Goal: Task Accomplishment & Management: Manage account settings

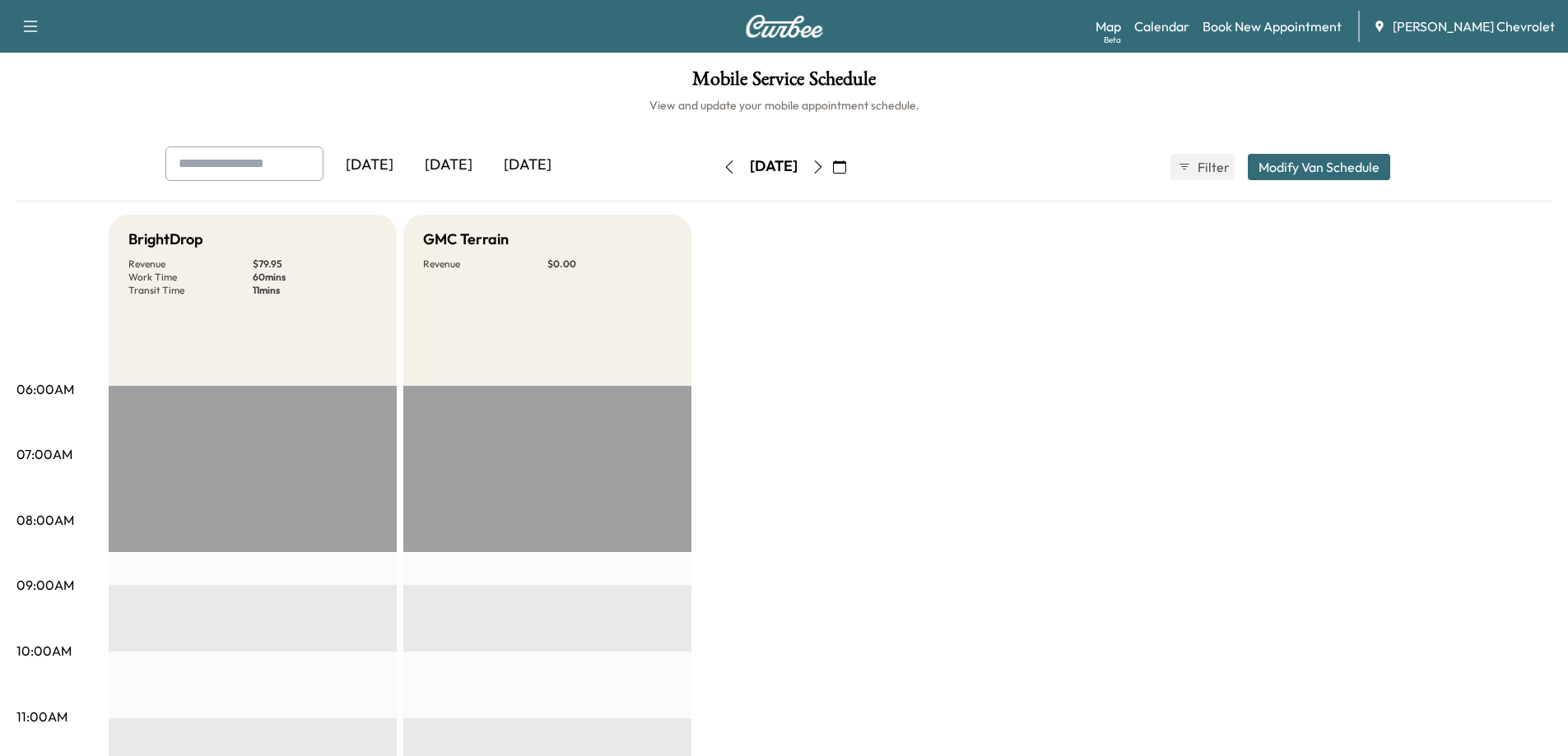
click at [453, 162] on div "[DATE]" at bounding box center [449, 165] width 79 height 38
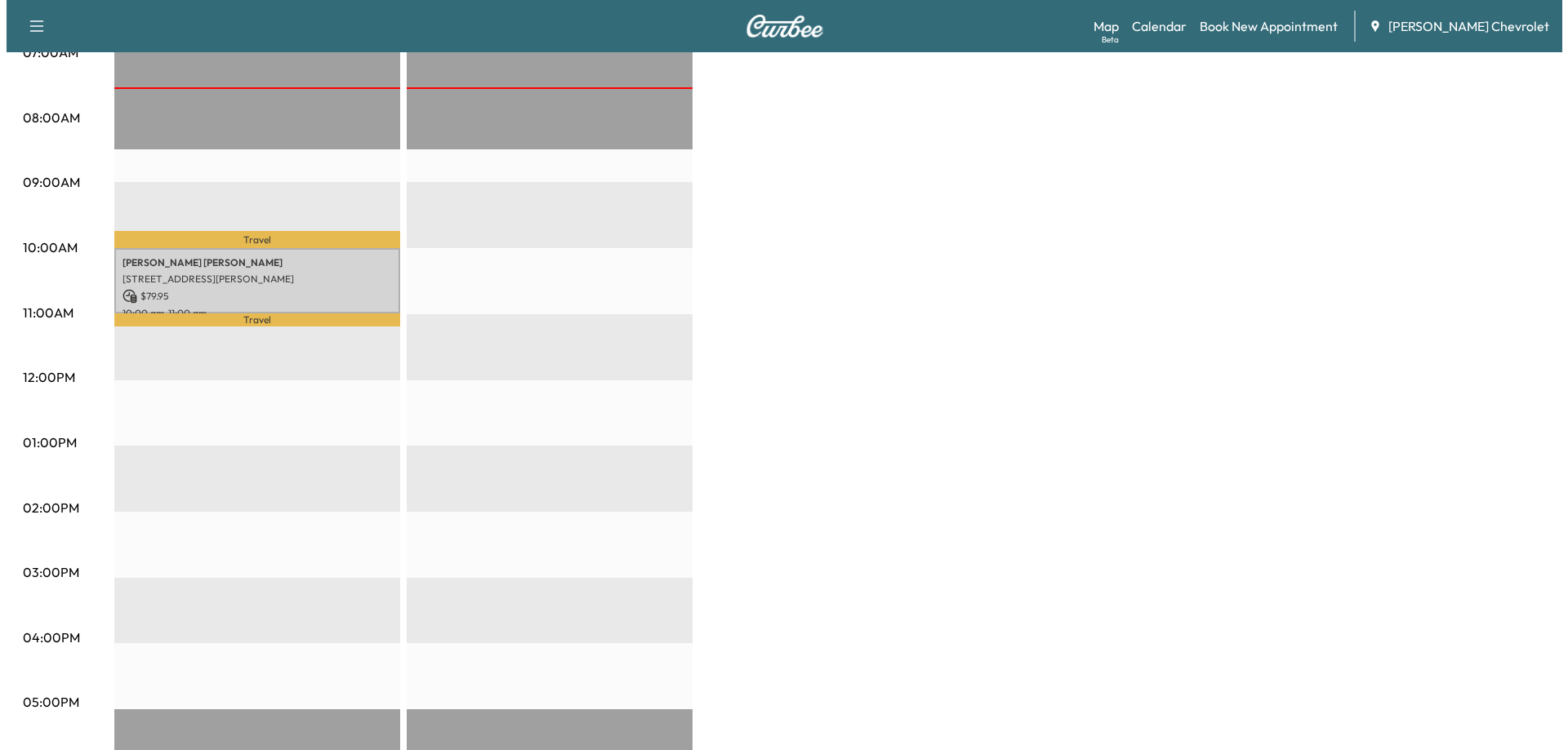
scroll to position [408, 0]
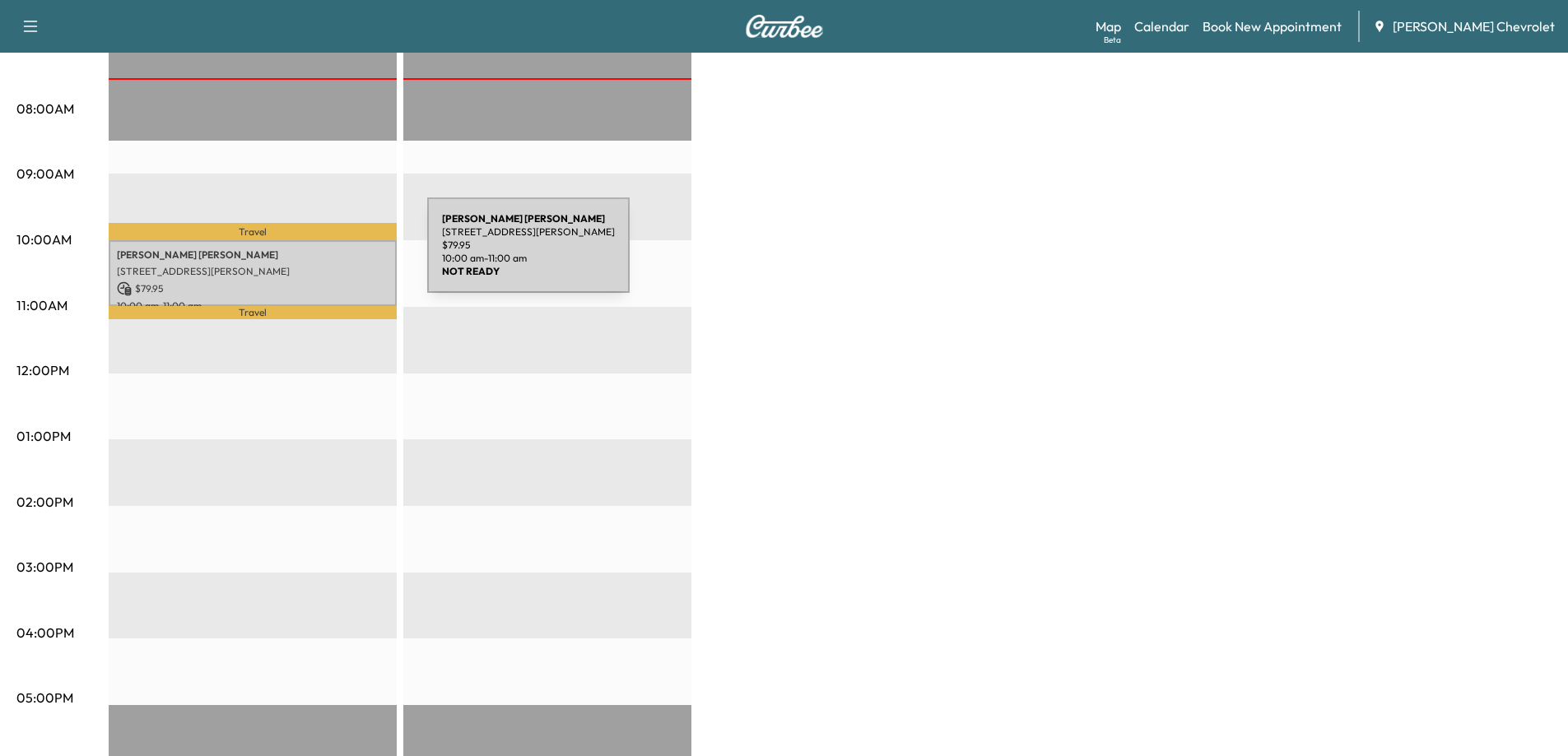
click at [304, 255] on p "[PERSON_NAME]" at bounding box center [252, 255] width 271 height 14
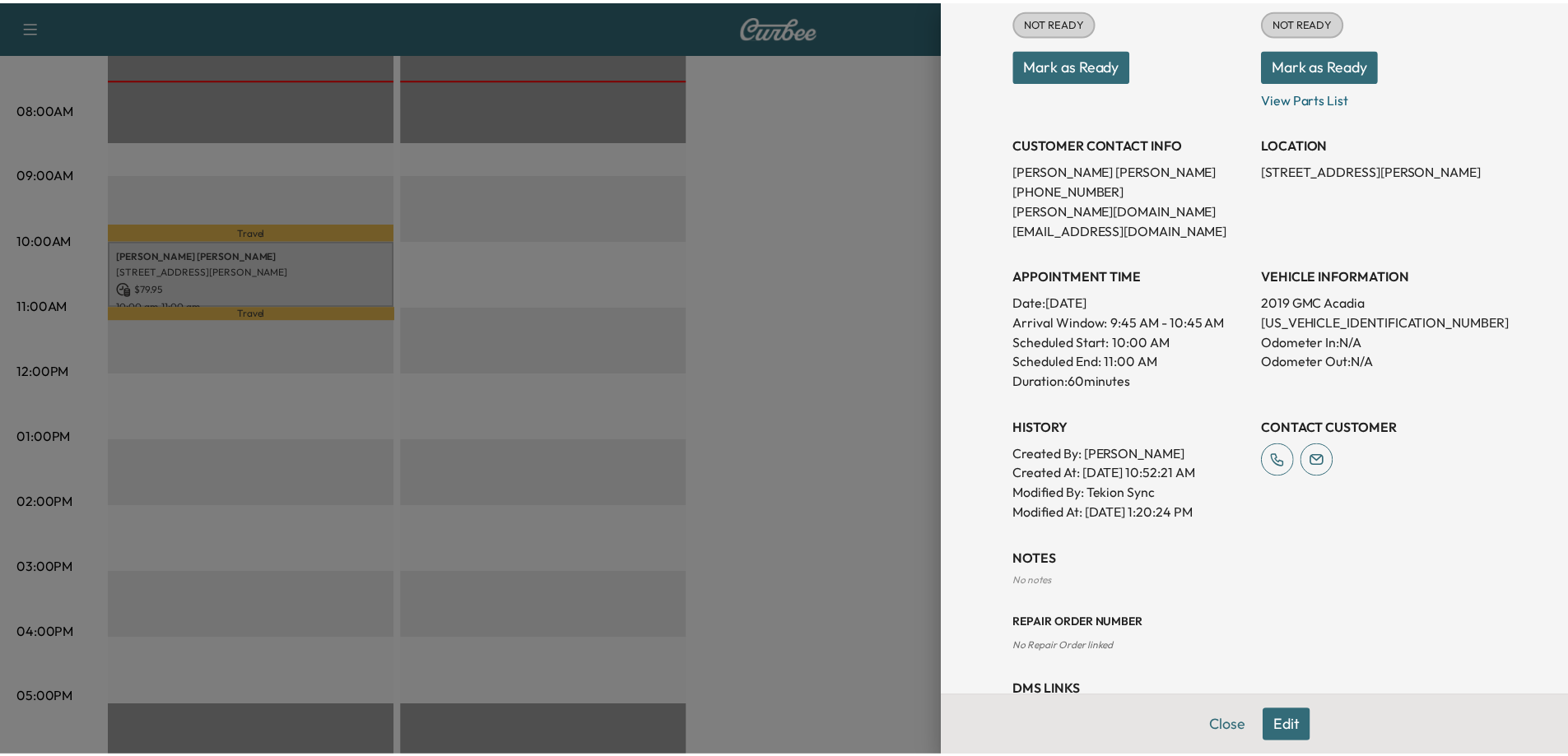
scroll to position [270, 0]
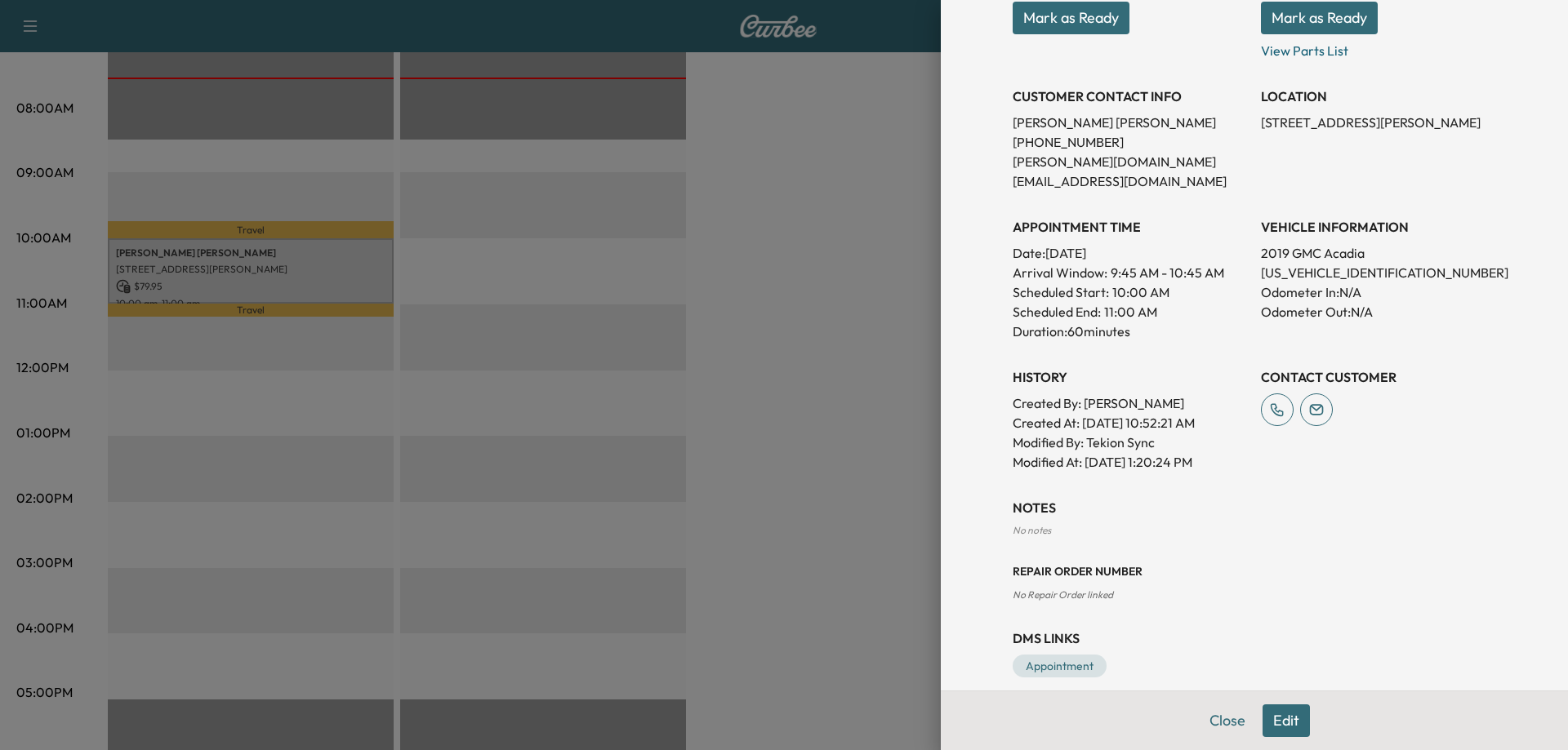
click at [735, 432] on div at bounding box center [784, 375] width 1568 height 750
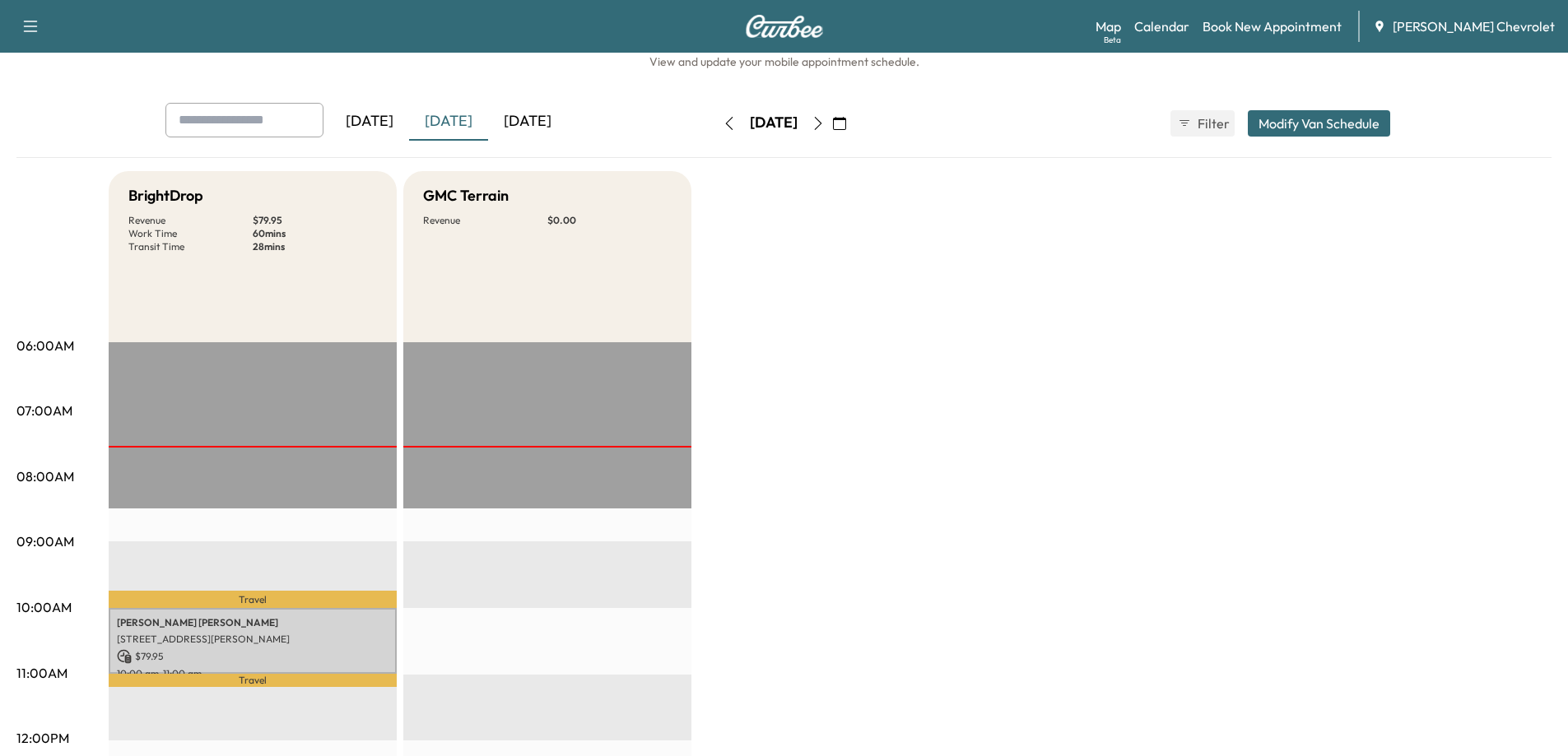
scroll to position [0, 0]
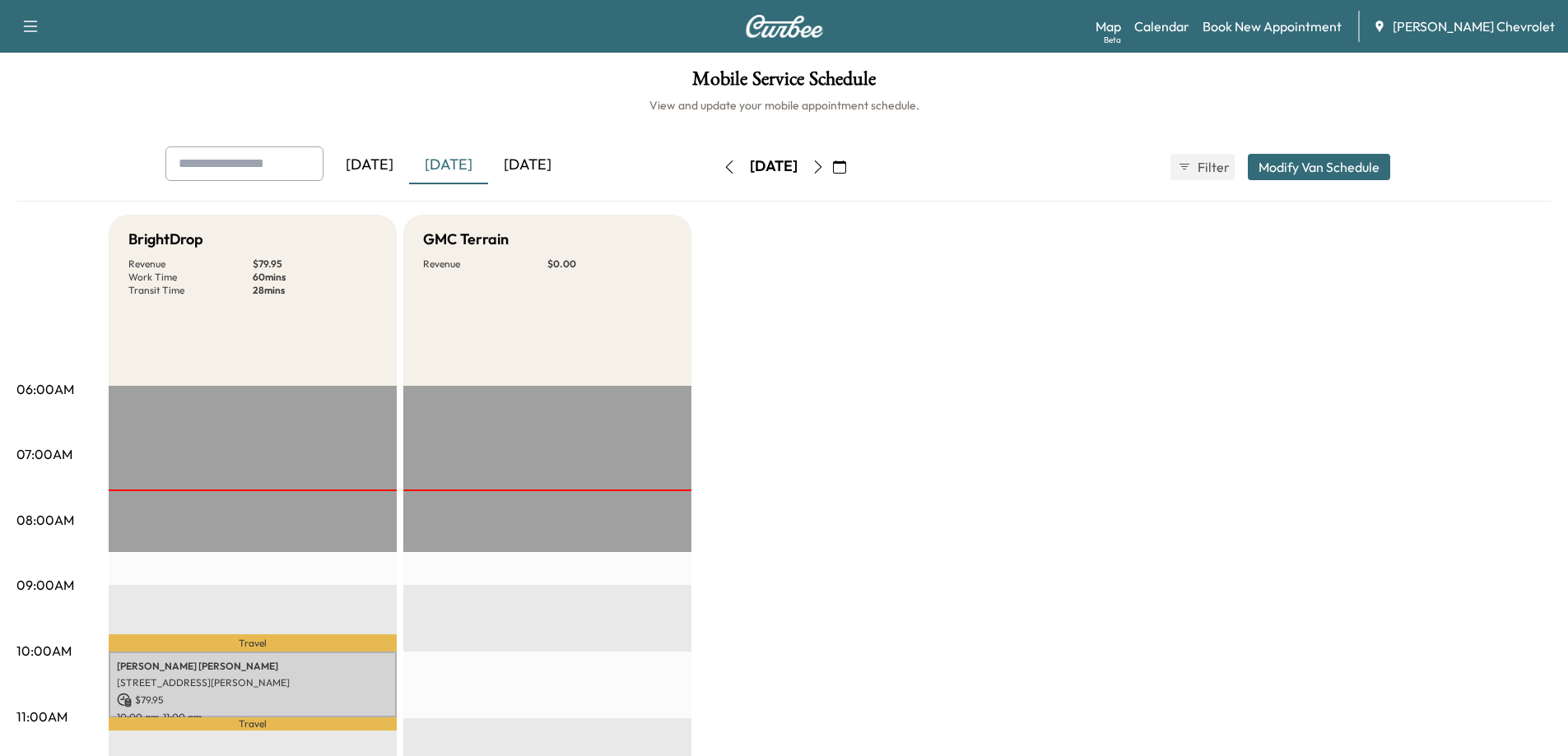
click at [542, 169] on div "[DATE]" at bounding box center [528, 165] width 79 height 38
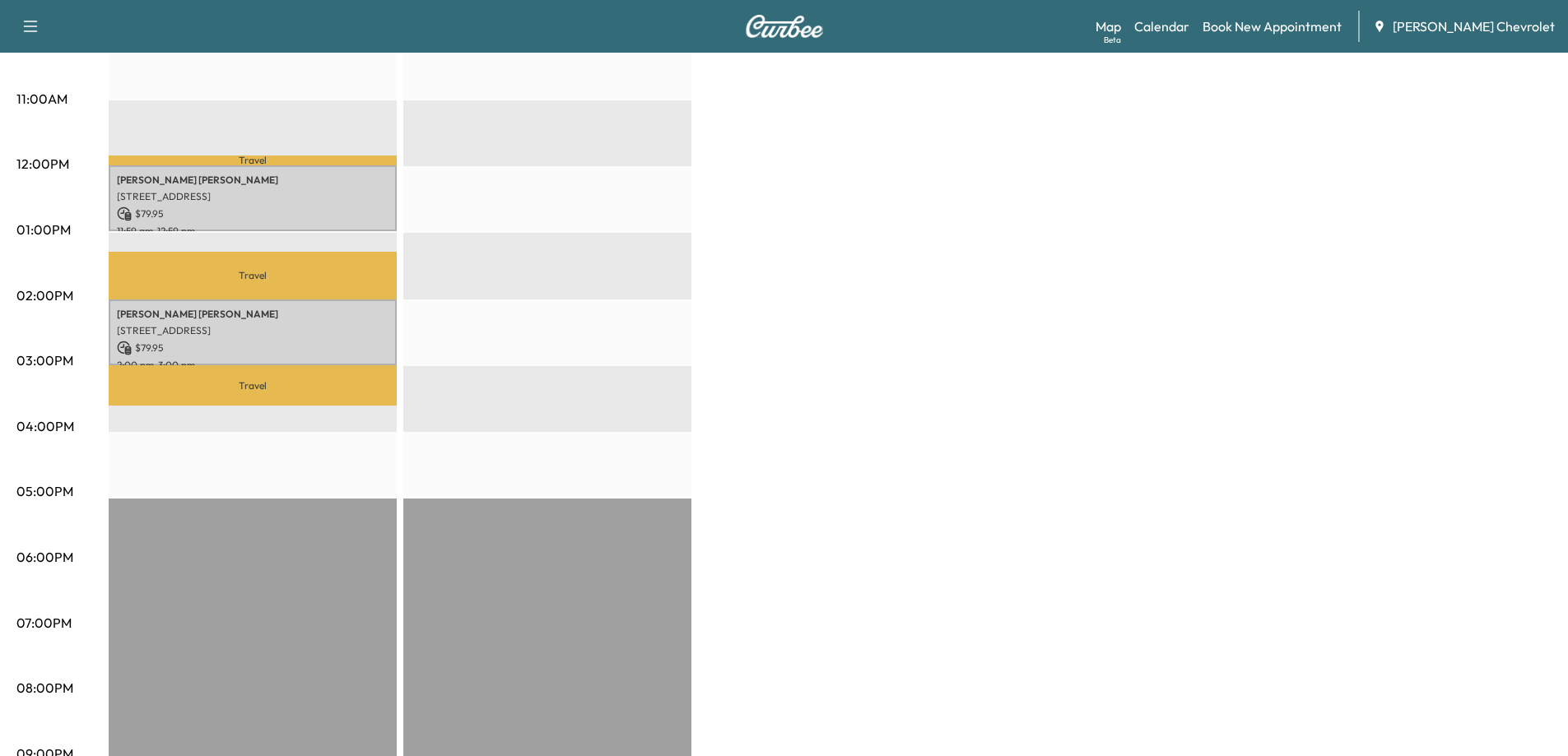
scroll to position [658, 0]
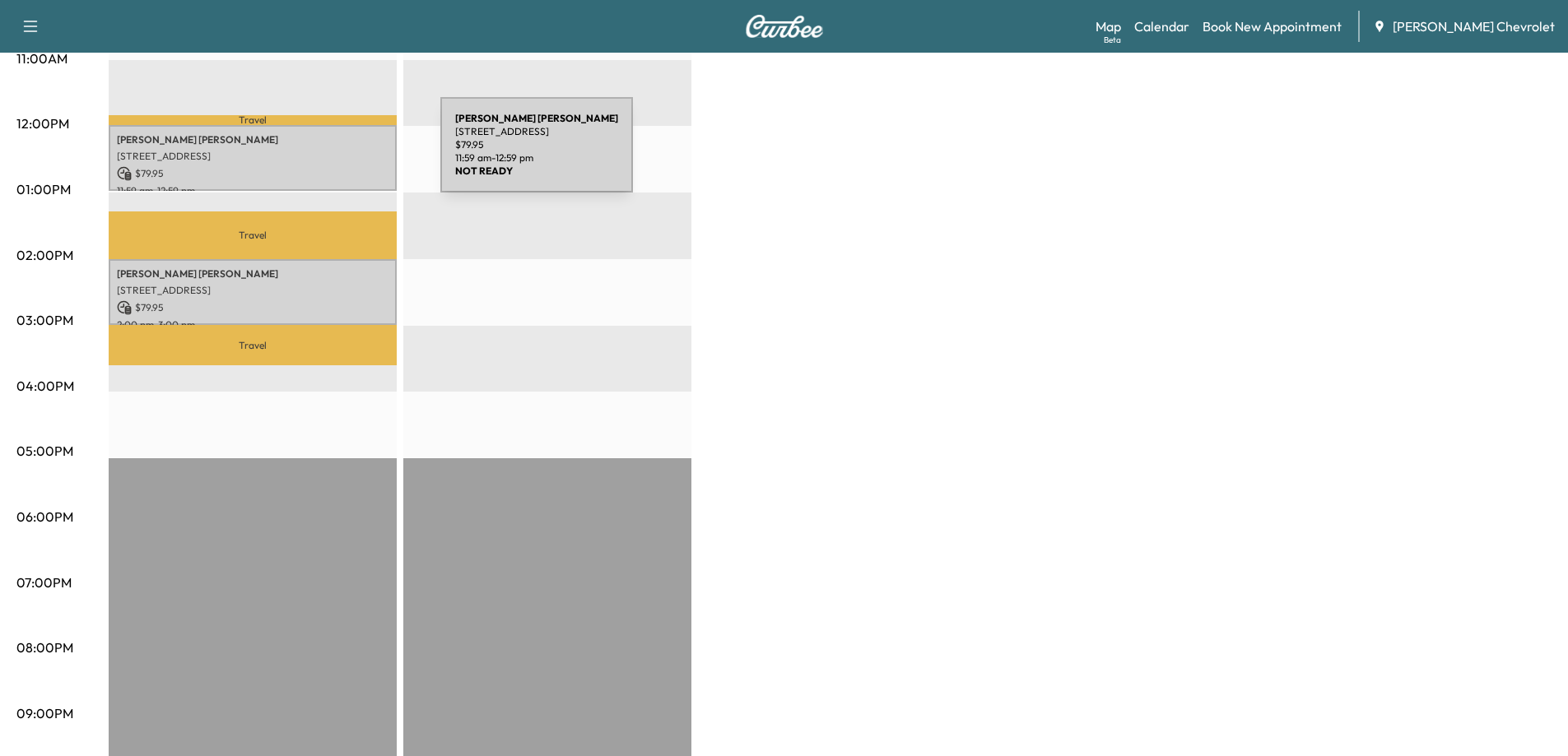
click at [317, 154] on p "[STREET_ADDRESS]" at bounding box center [252, 156] width 271 height 14
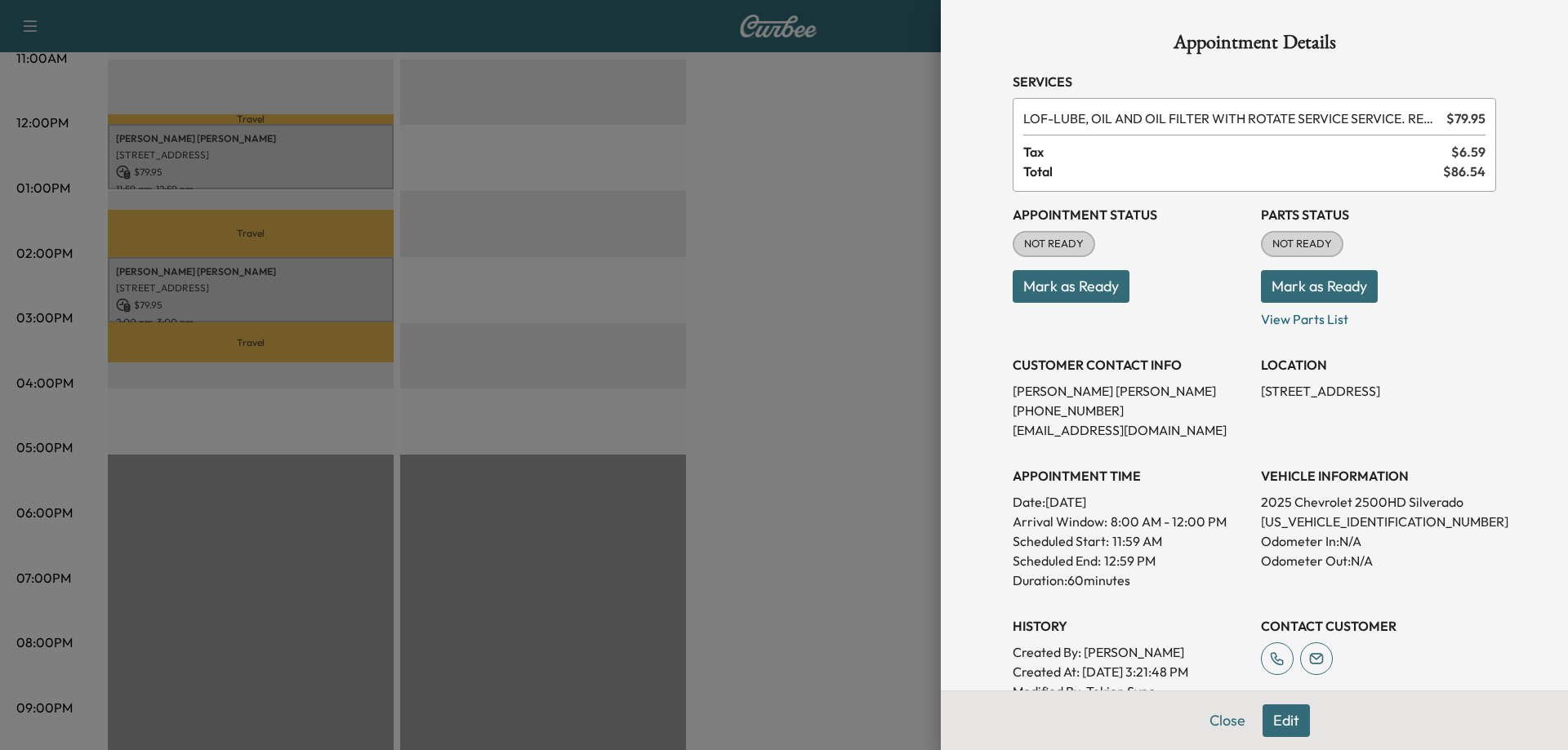
click at [303, 249] on div at bounding box center [784, 375] width 1568 height 750
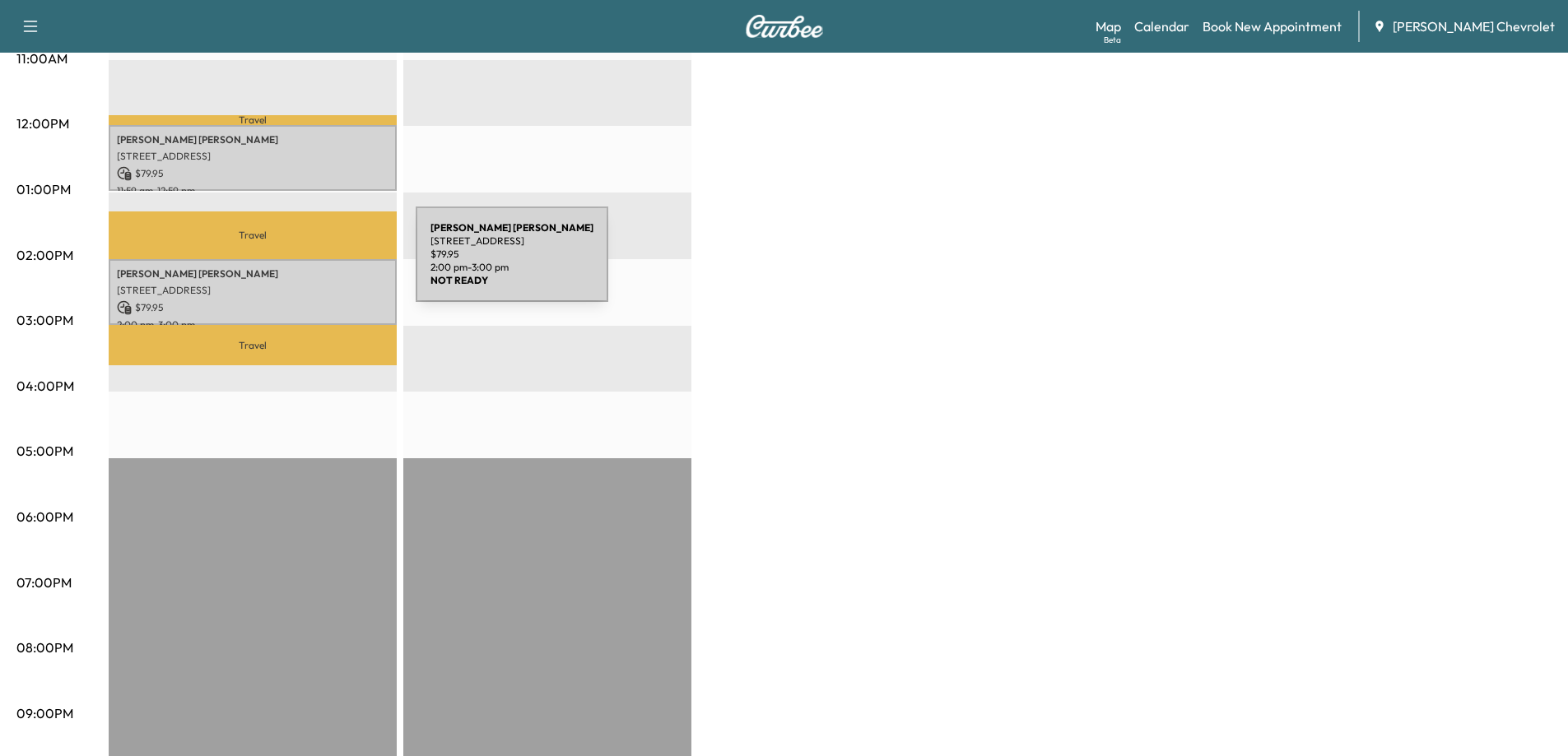
click at [292, 268] on p "[PERSON_NAME]" at bounding box center [252, 274] width 271 height 14
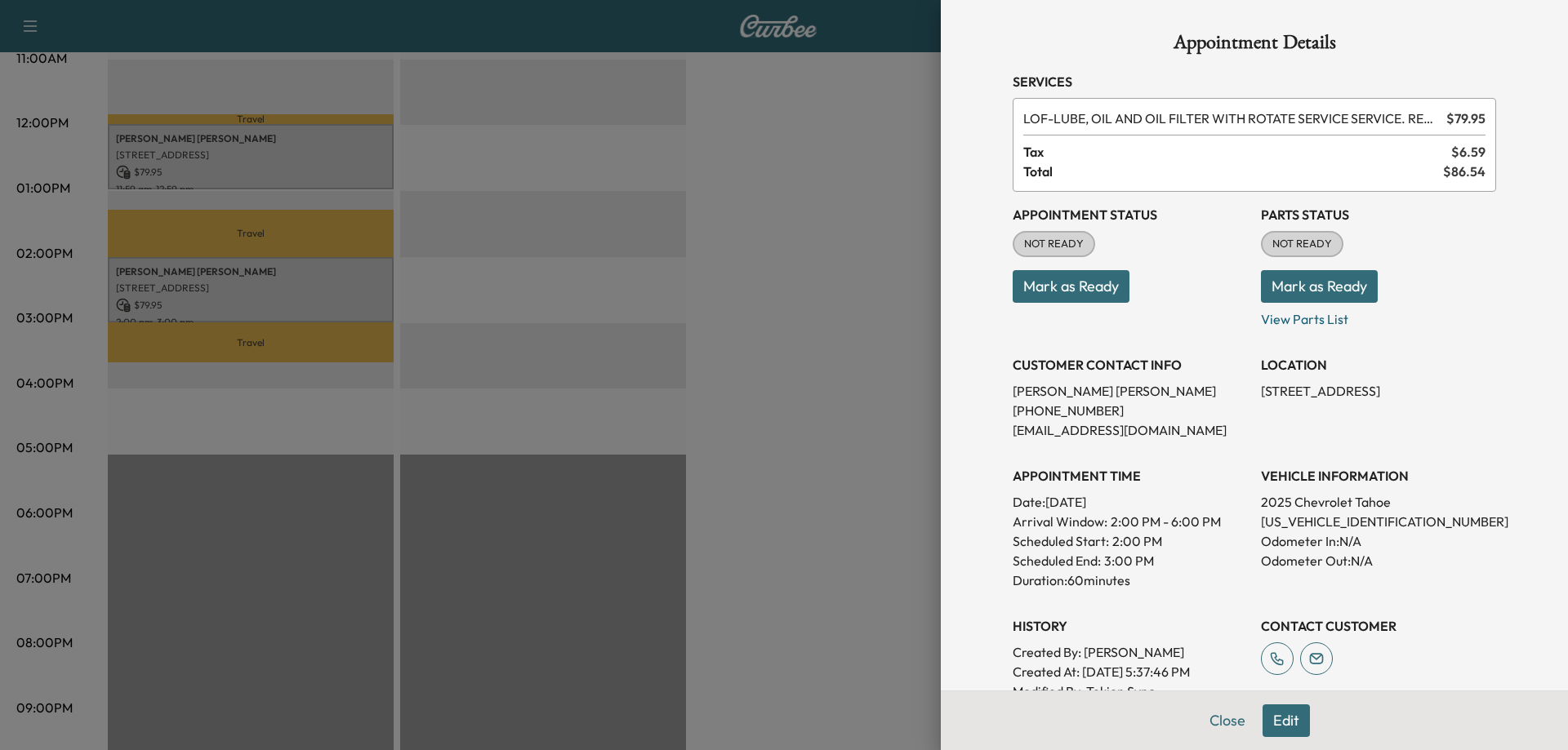
click at [781, 340] on div at bounding box center [784, 375] width 1568 height 750
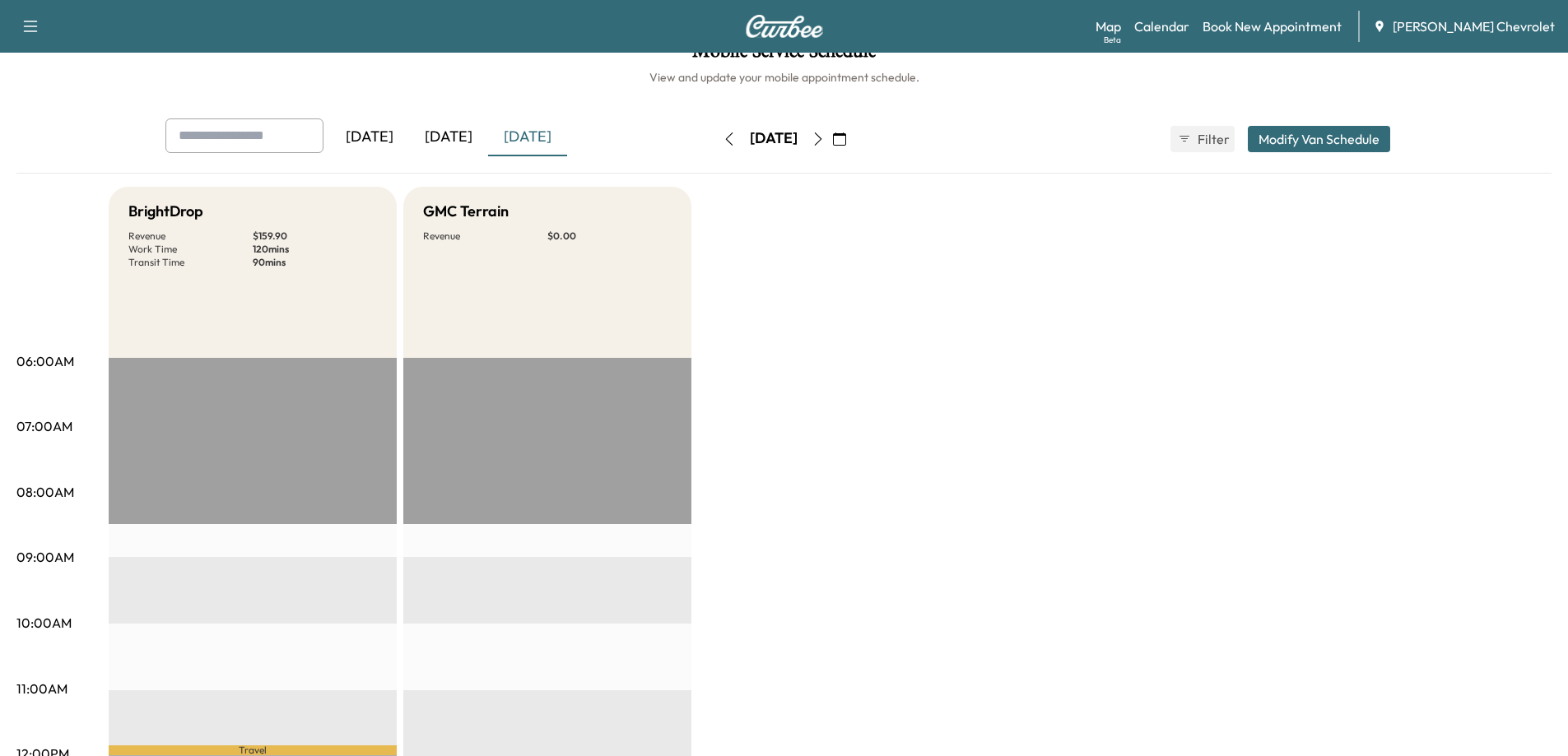
scroll to position [0, 0]
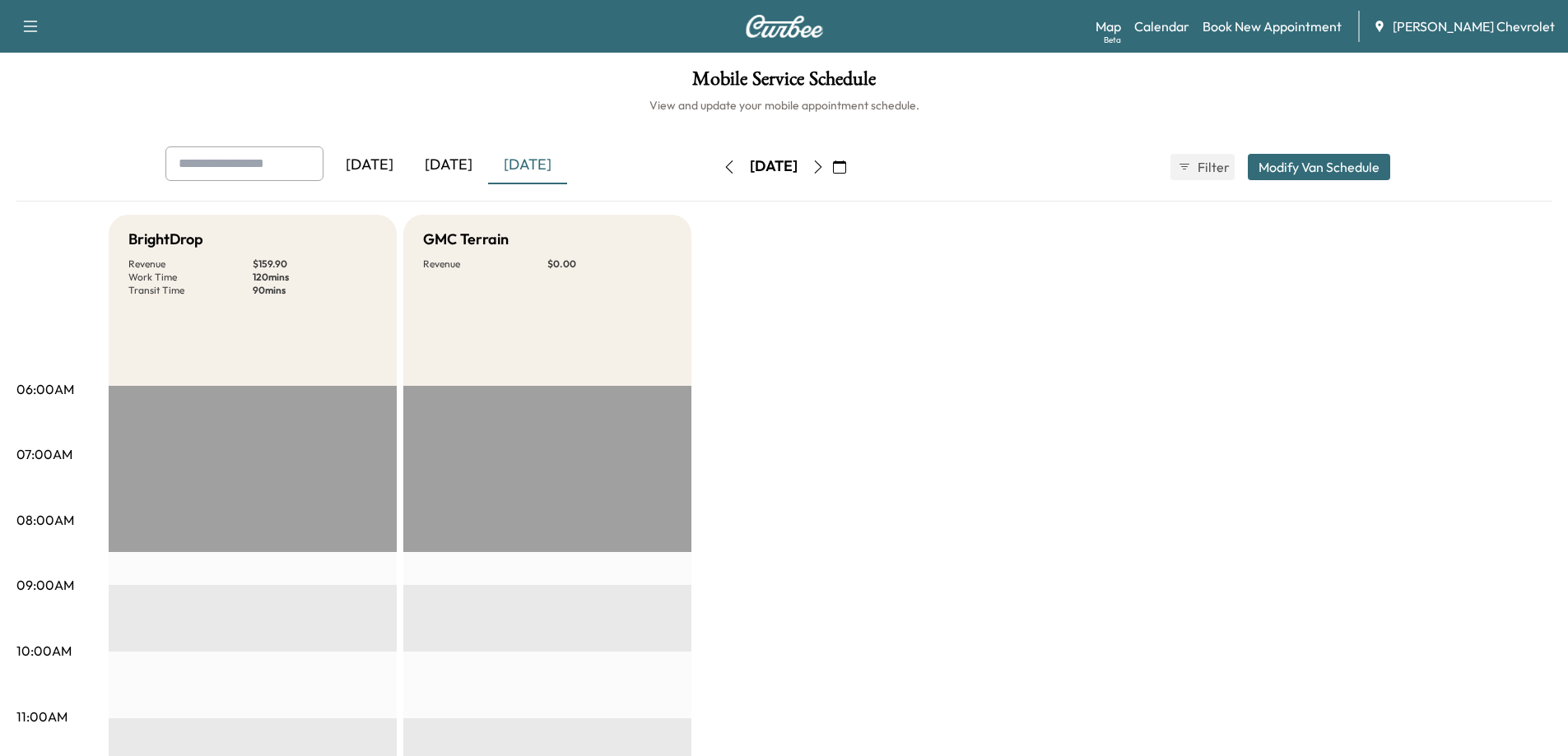
click at [824, 167] on icon "button" at bounding box center [818, 167] width 14 height 14
click at [824, 165] on icon "button" at bounding box center [818, 167] width 14 height 14
click at [833, 162] on button "button" at bounding box center [818, 167] width 28 height 26
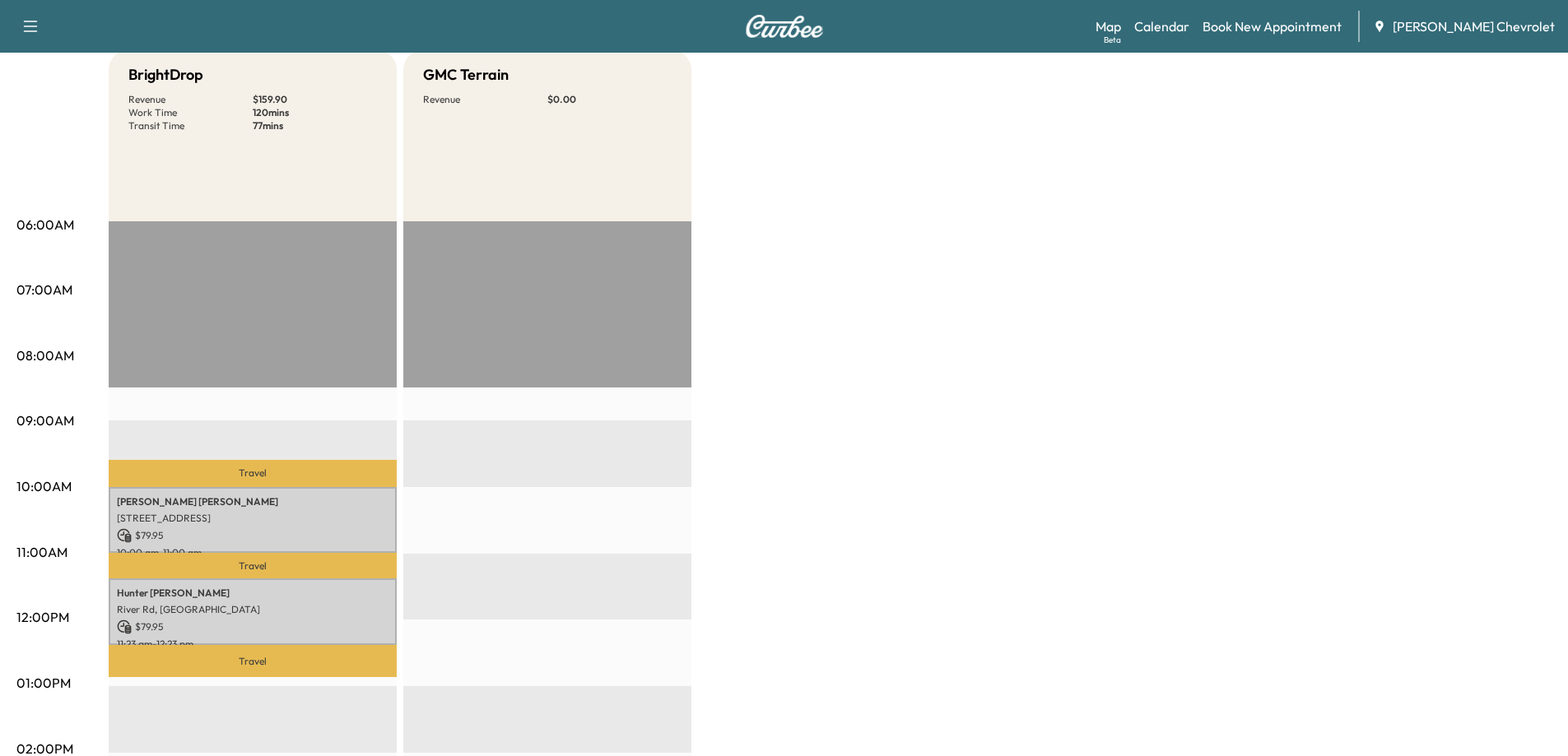
scroll to position [329, 0]
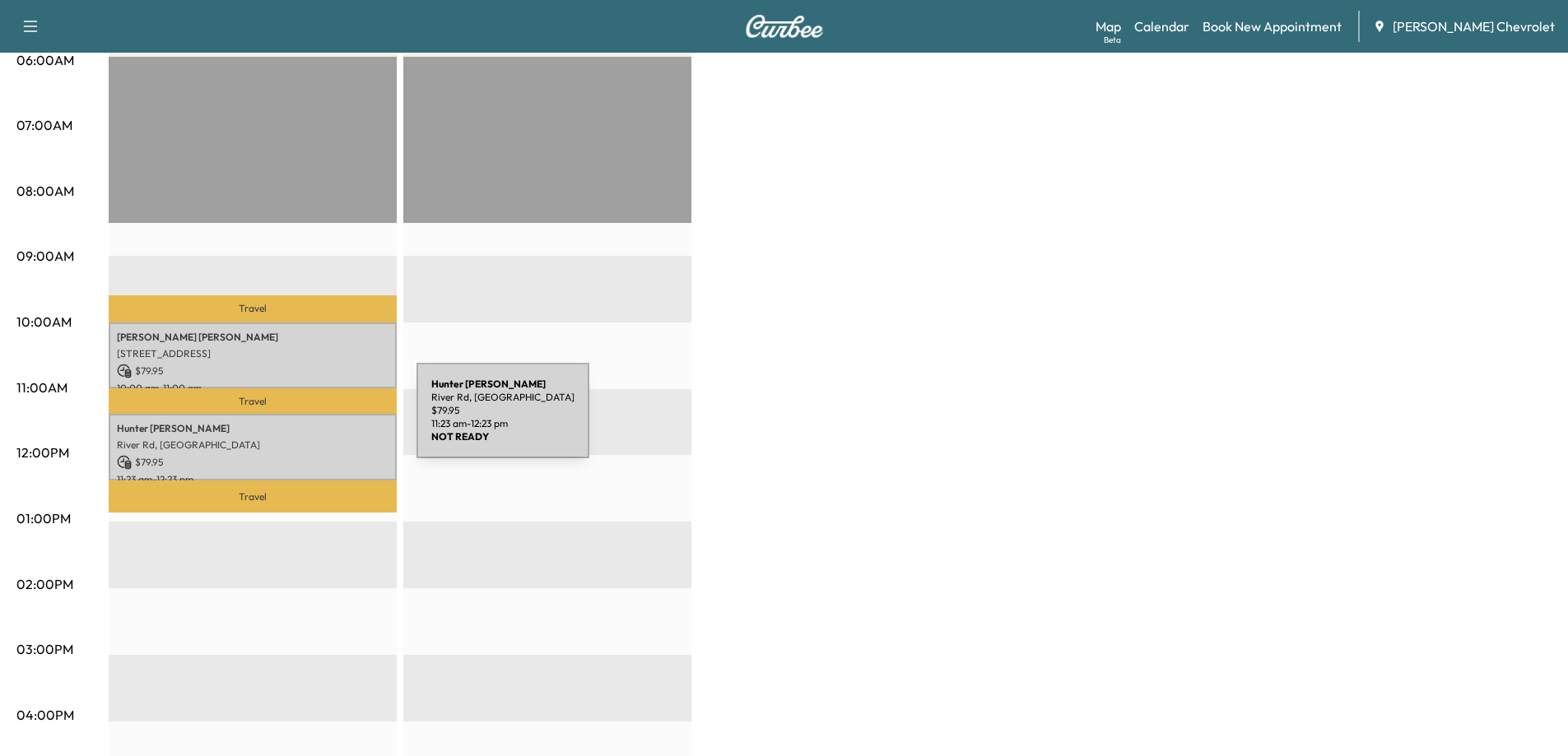
click at [295, 432] on div "[PERSON_NAME] River Rd, [GEOGRAPHIC_DATA] $ 79.95 11:23 am - 12:23 pm" at bounding box center [252, 447] width 288 height 66
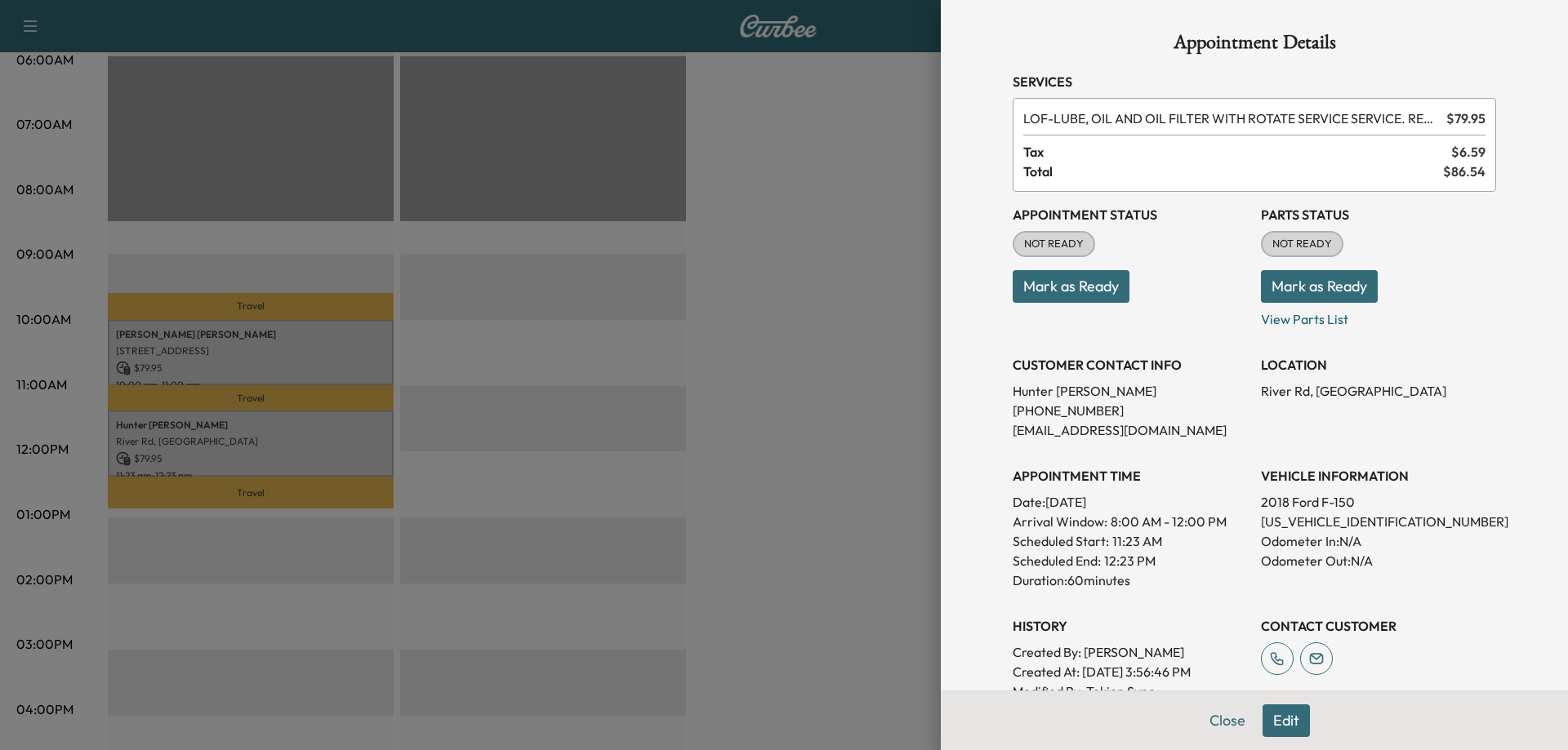
click at [258, 345] on div at bounding box center [784, 375] width 1568 height 750
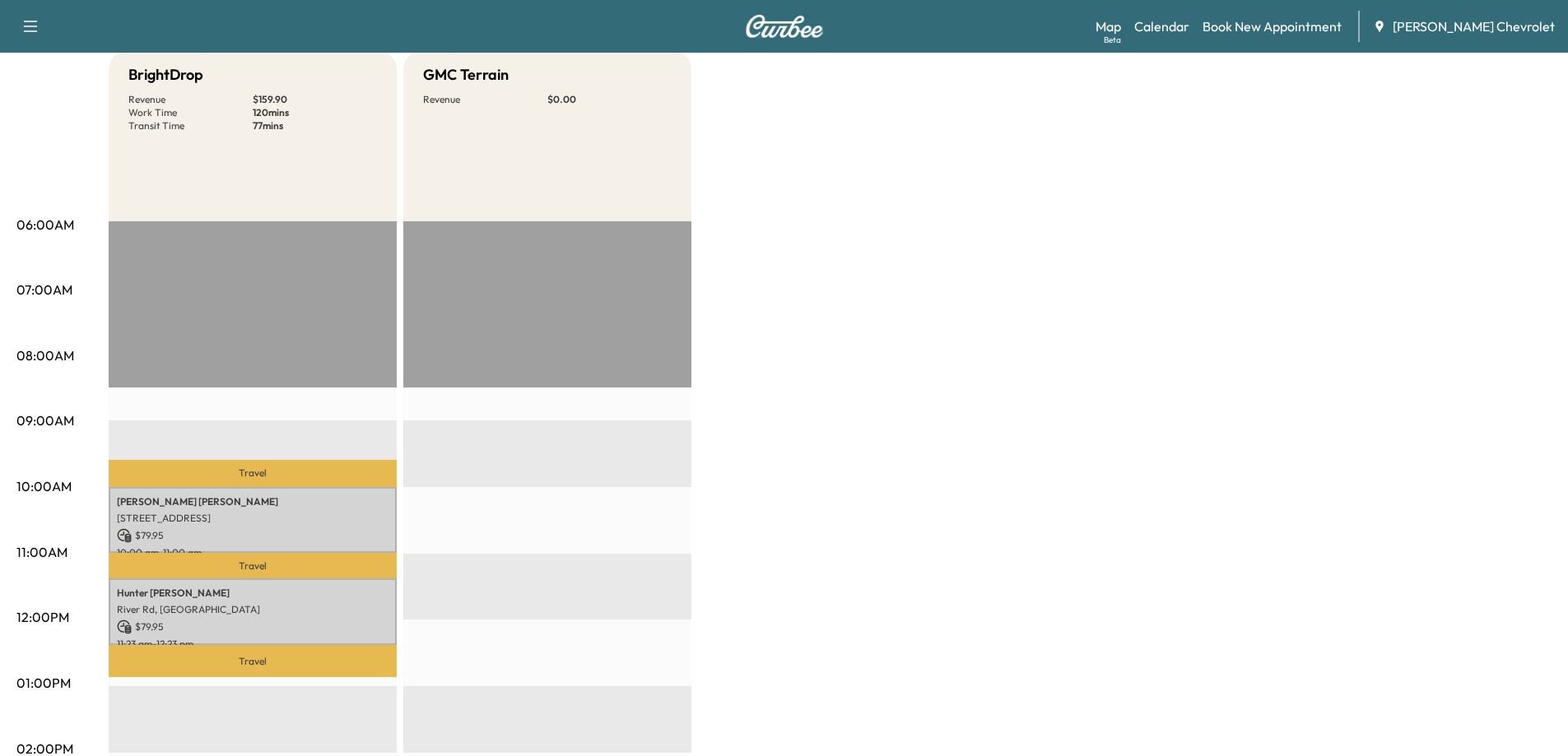
scroll to position [0, 0]
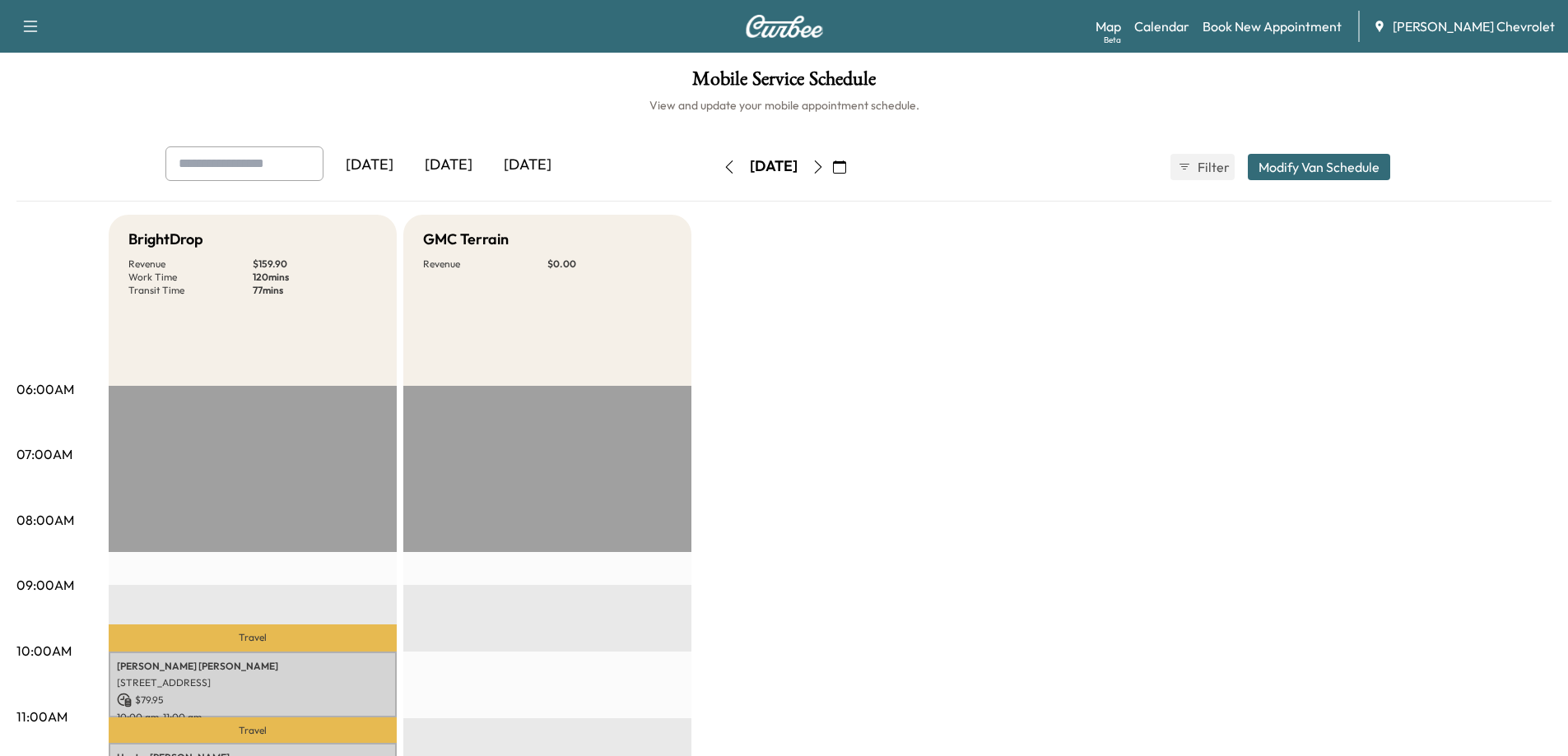
click at [723, 172] on icon "button" at bounding box center [729, 167] width 14 height 14
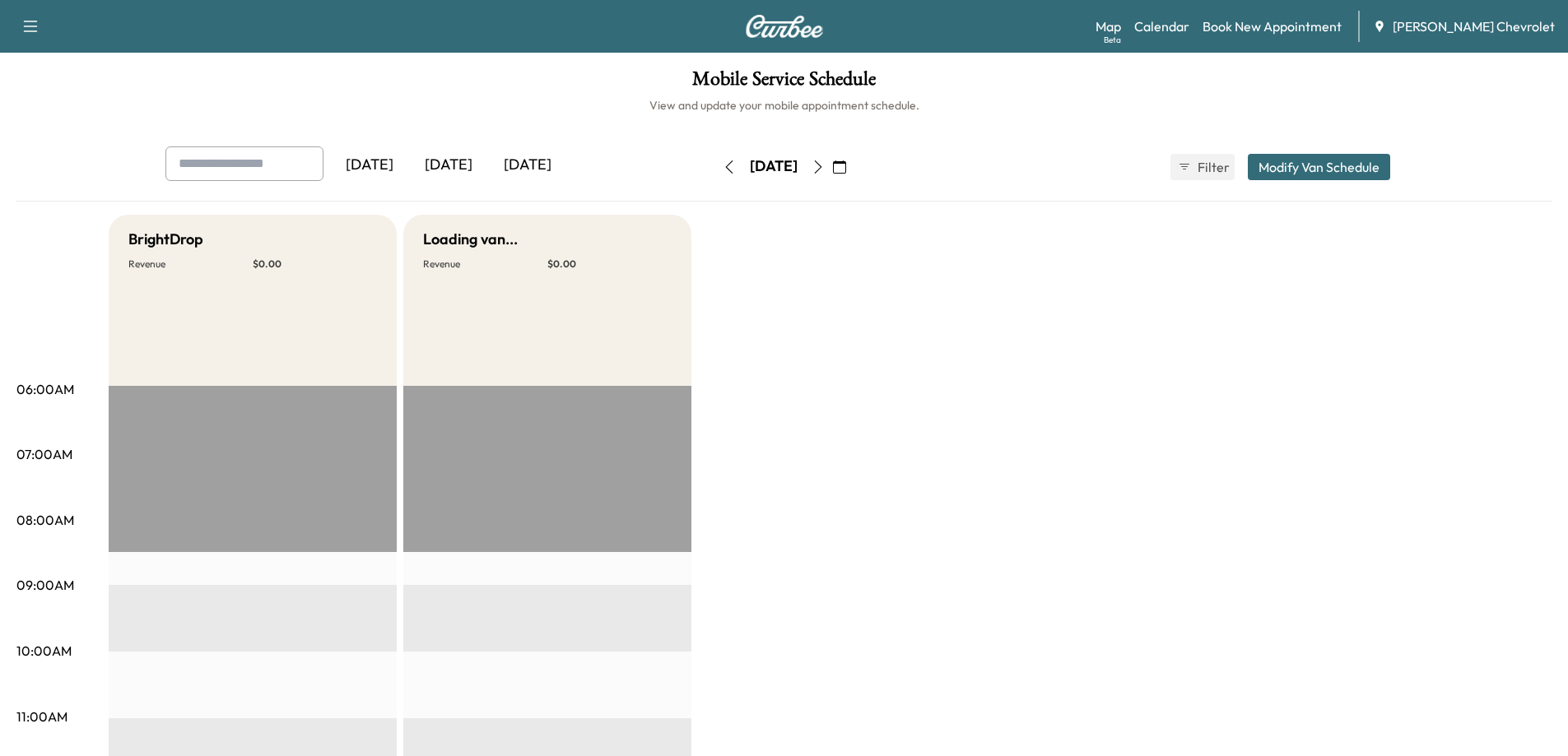
click at [715, 172] on button "button" at bounding box center [729, 167] width 28 height 26
click at [723, 172] on icon "button" at bounding box center [729, 167] width 14 height 14
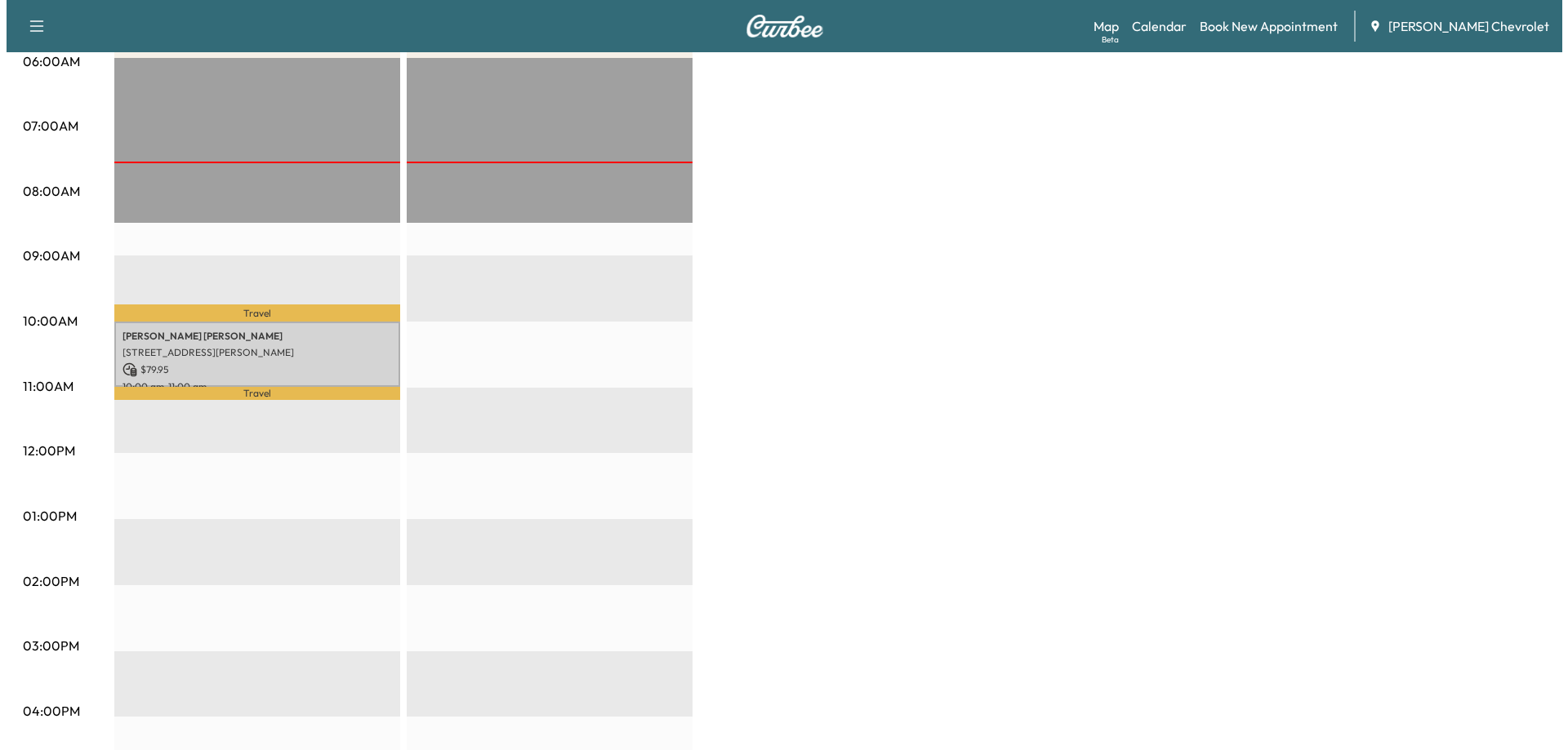
scroll to position [327, 0]
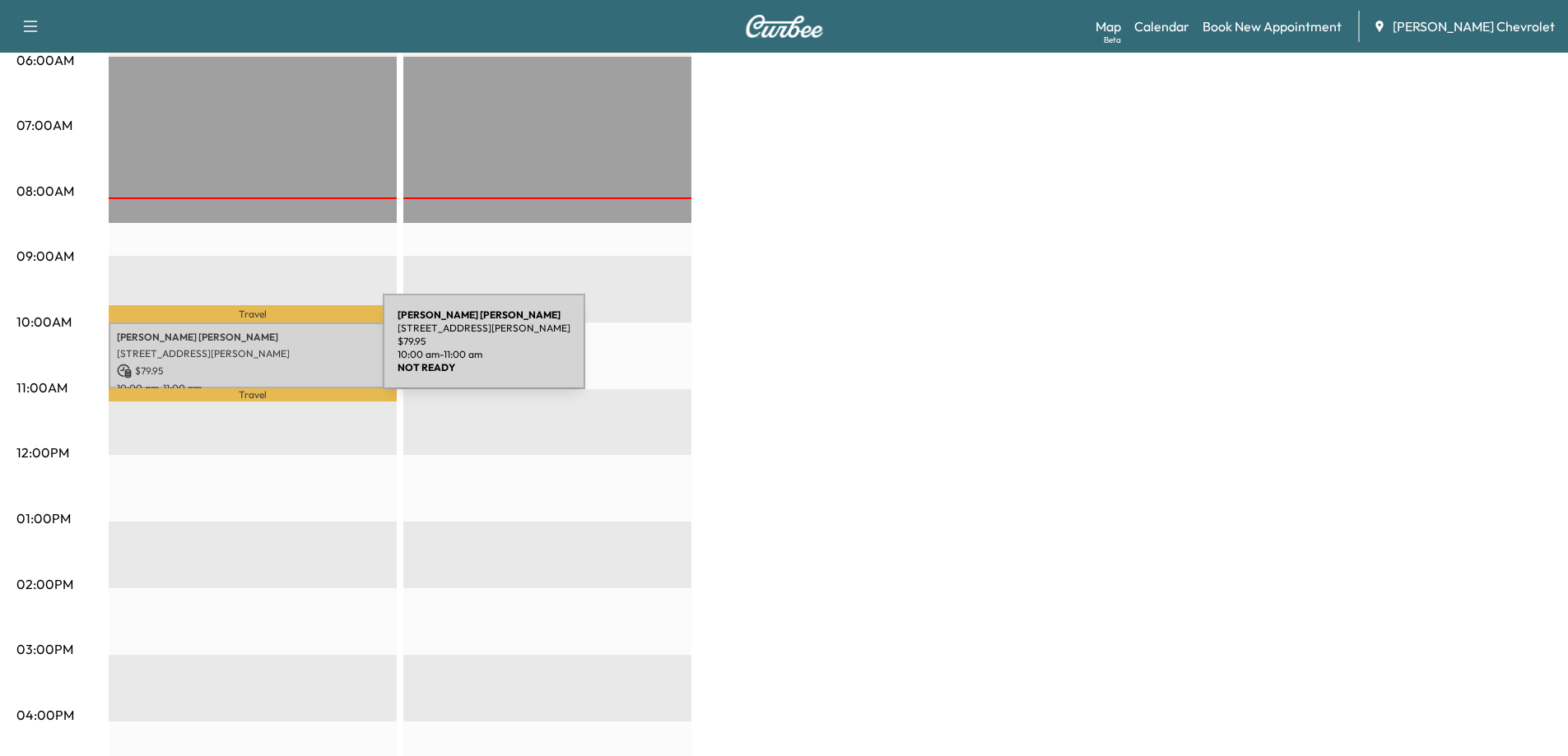
click at [250, 364] on p "$ 79.95" at bounding box center [252, 371] width 271 height 15
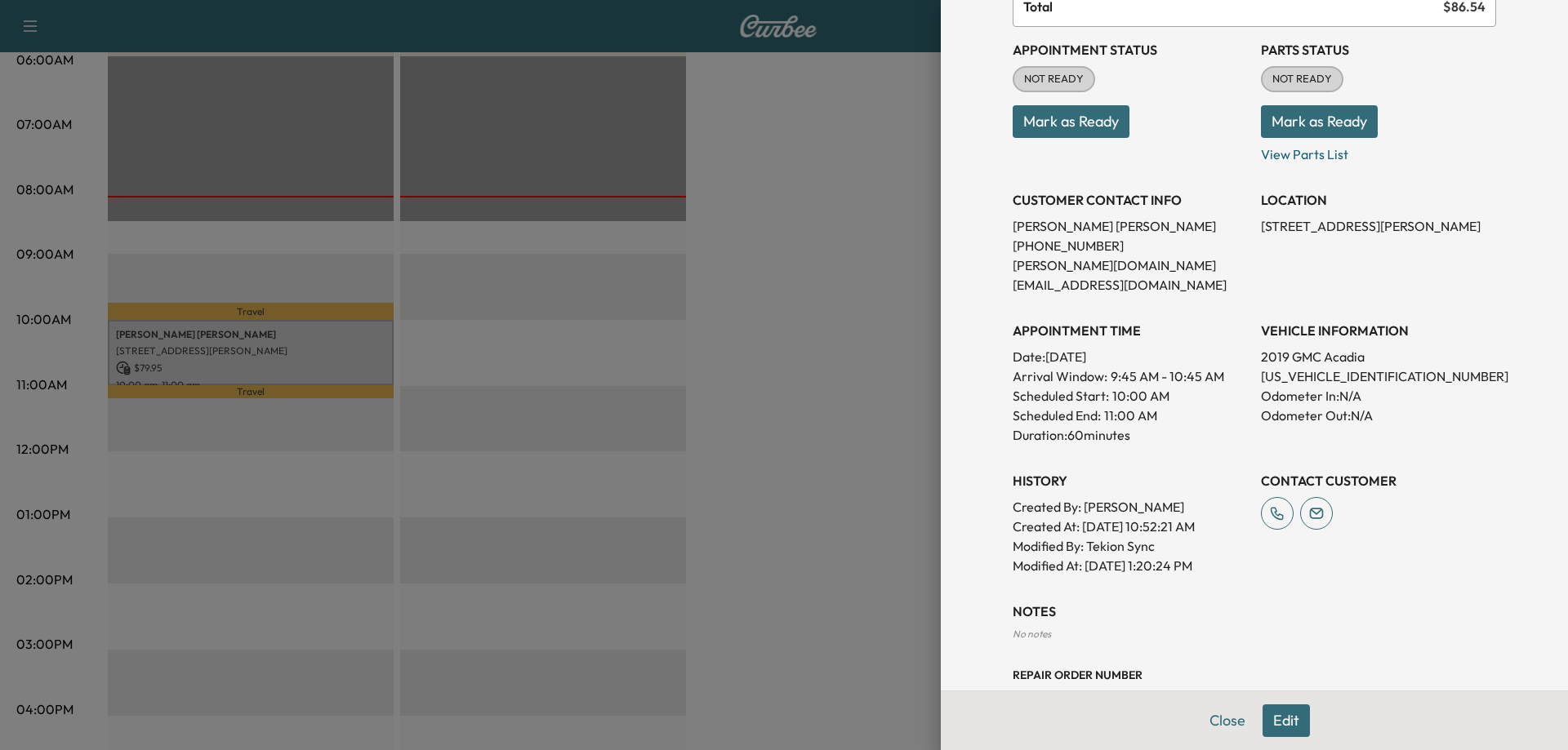
scroll to position [268, 0]
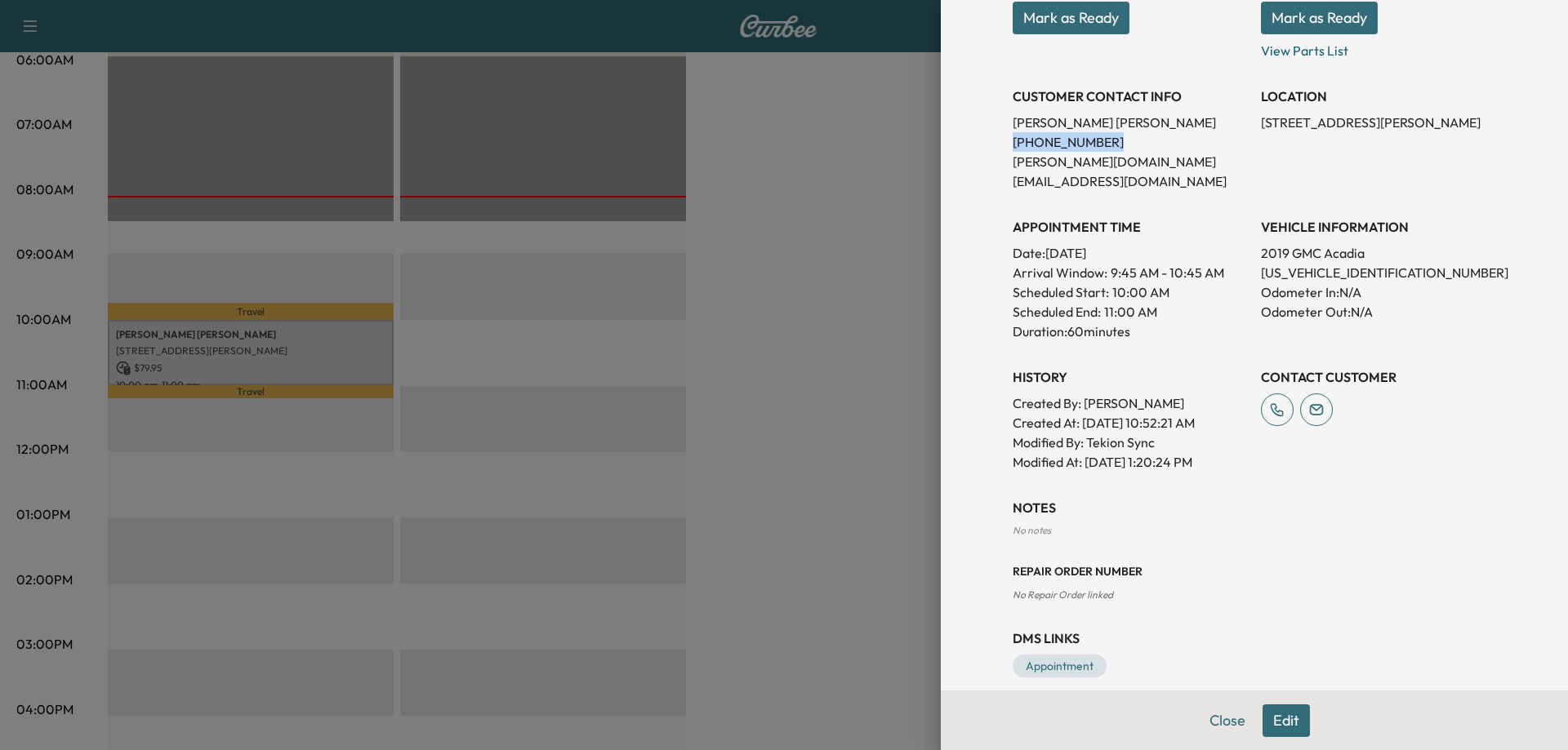
drag, startPoint x: 1092, startPoint y: 136, endPoint x: 1001, endPoint y: 147, distance: 91.7
click at [1012, 147] on p "[PHONE_NUMBER]" at bounding box center [1129, 142] width 235 height 20
copy p "[PHONE_NUMBER]"
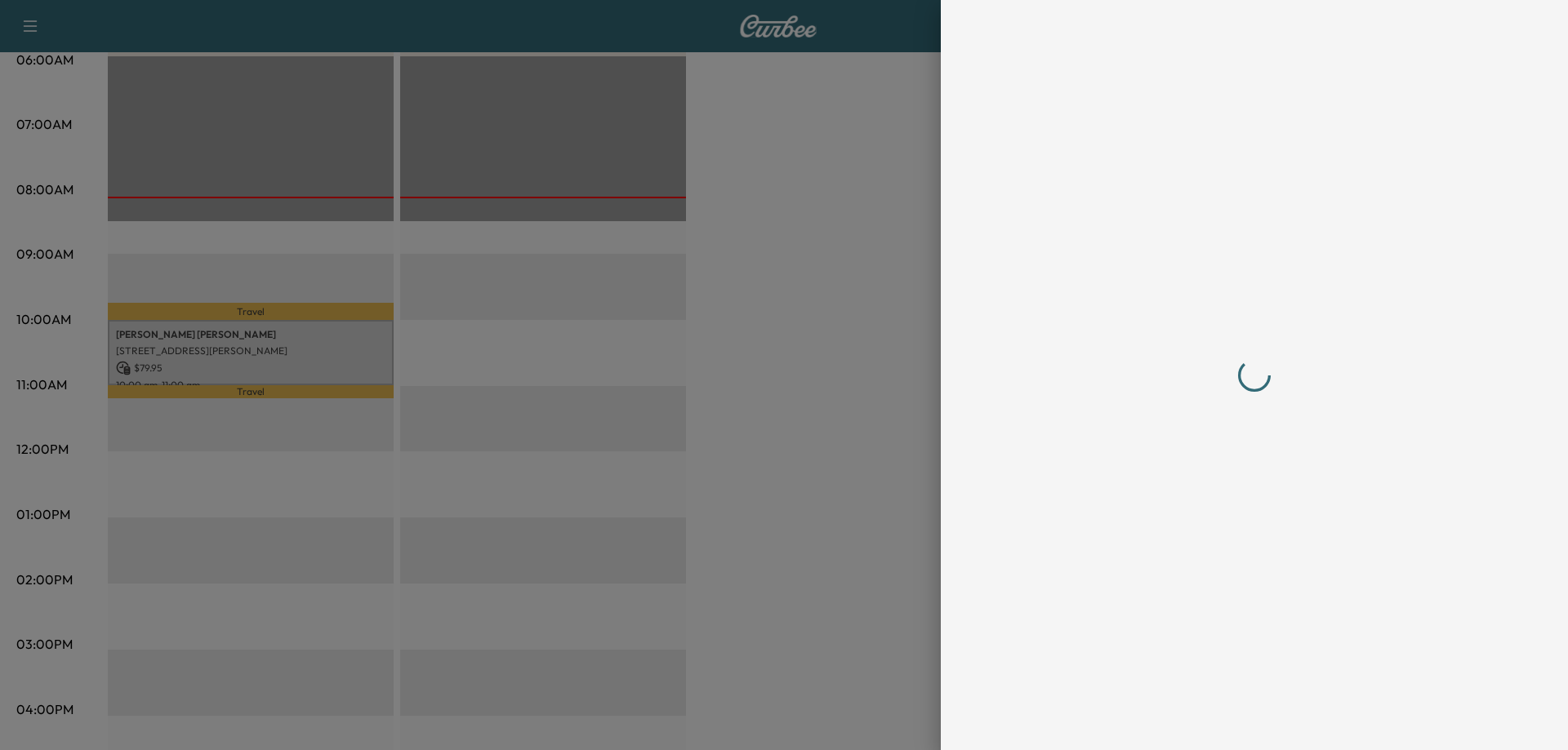
scroll to position [0, 0]
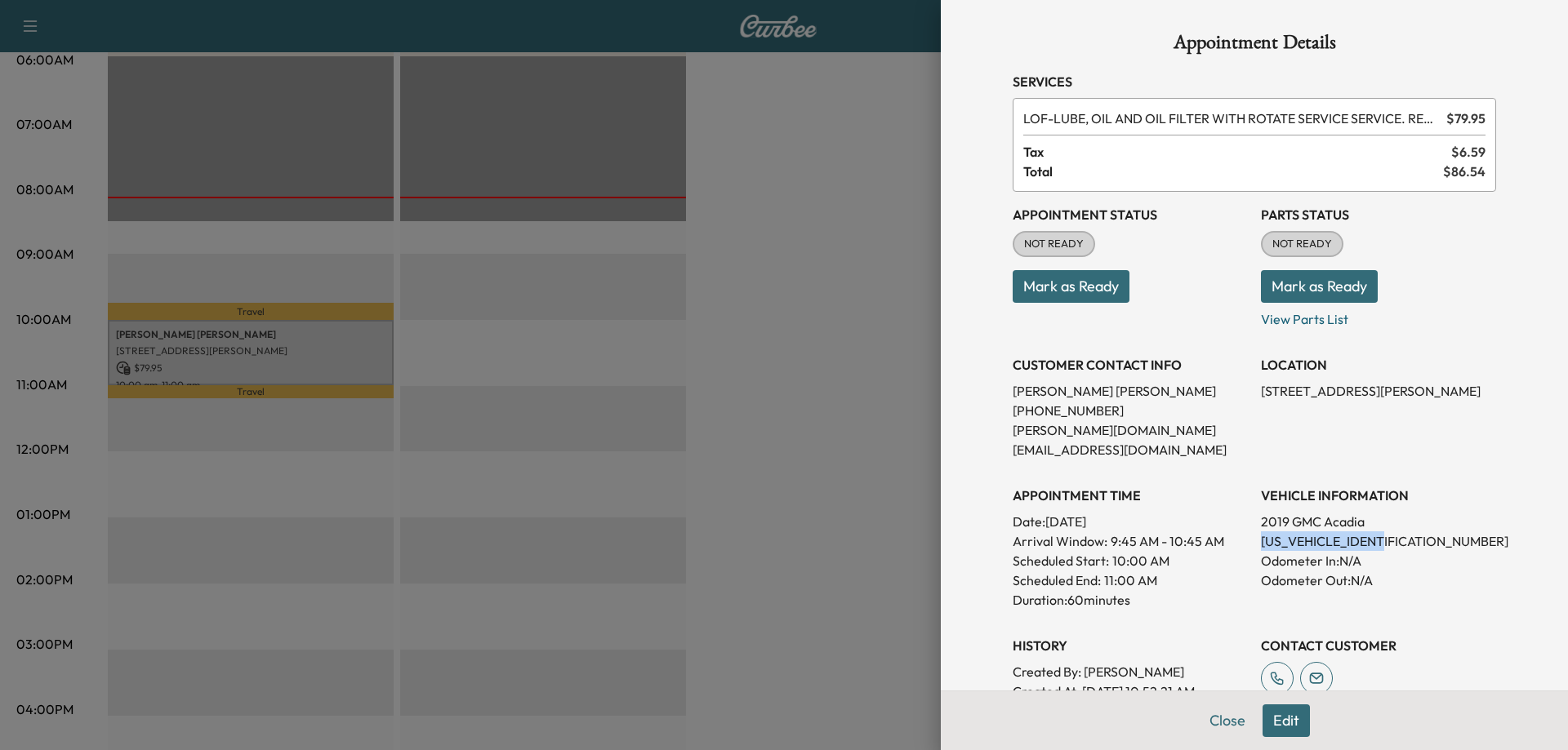
drag, startPoint x: 1382, startPoint y: 522, endPoint x: 1246, endPoint y: 521, distance: 136.0
click at [1246, 521] on div "Appointment Status NOT READY Mark as Ready Parts Status NOT READY Mark as Ready…" at bounding box center [1254, 465] width 484 height 548
copy p "[US_VEHICLE_IDENTIFICATION_NUMBER]"
drag, startPoint x: 1384, startPoint y: 522, endPoint x: 1248, endPoint y: 527, distance: 136.1
click at [1261, 531] on p "[US_VEHICLE_IDENTIFICATION_NUMBER]" at bounding box center [1378, 541] width 235 height 20
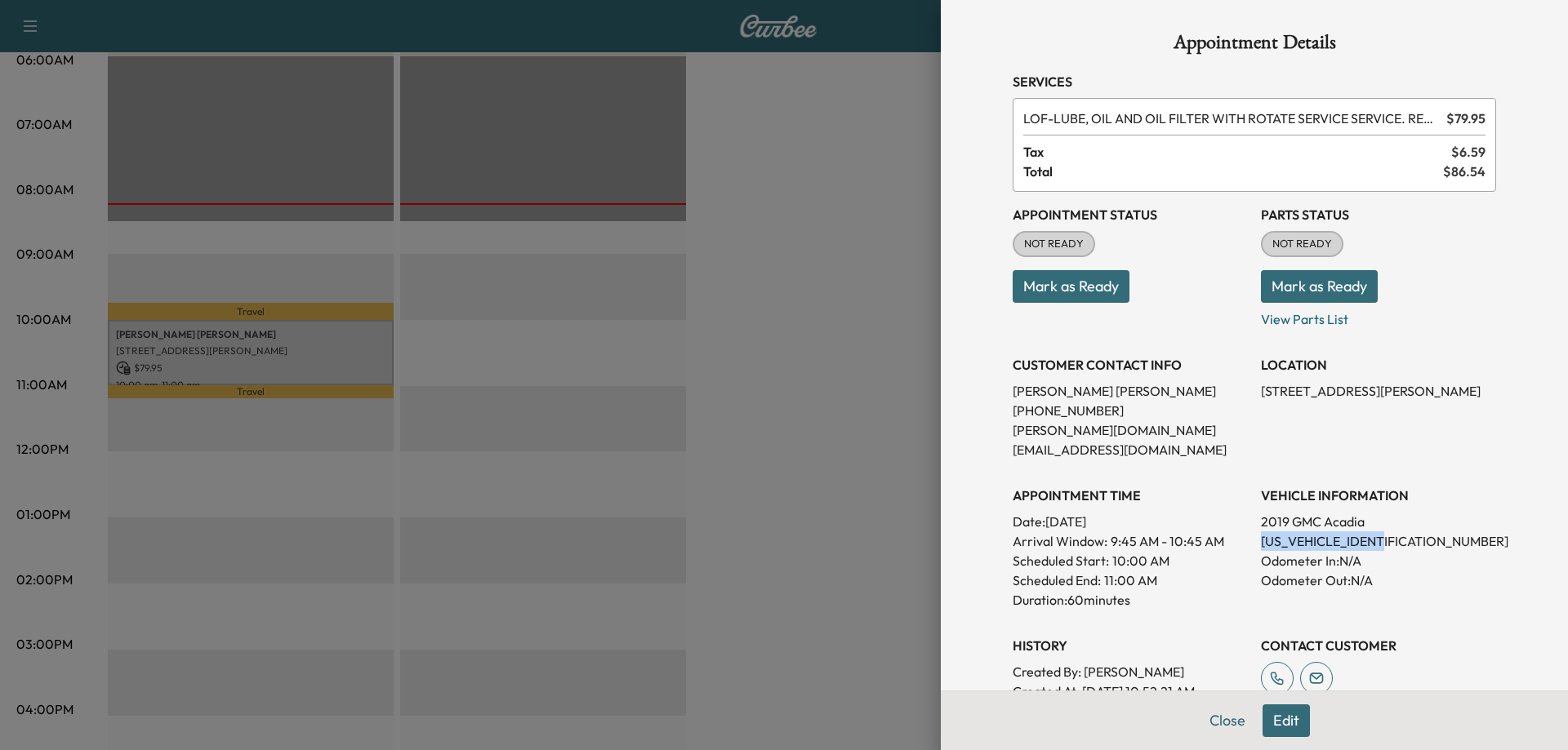
copy p "[US_VEHICLE_IDENTIFICATION_NUMBER]"
click at [1218, 717] on button "Close" at bounding box center [1227, 720] width 57 height 32
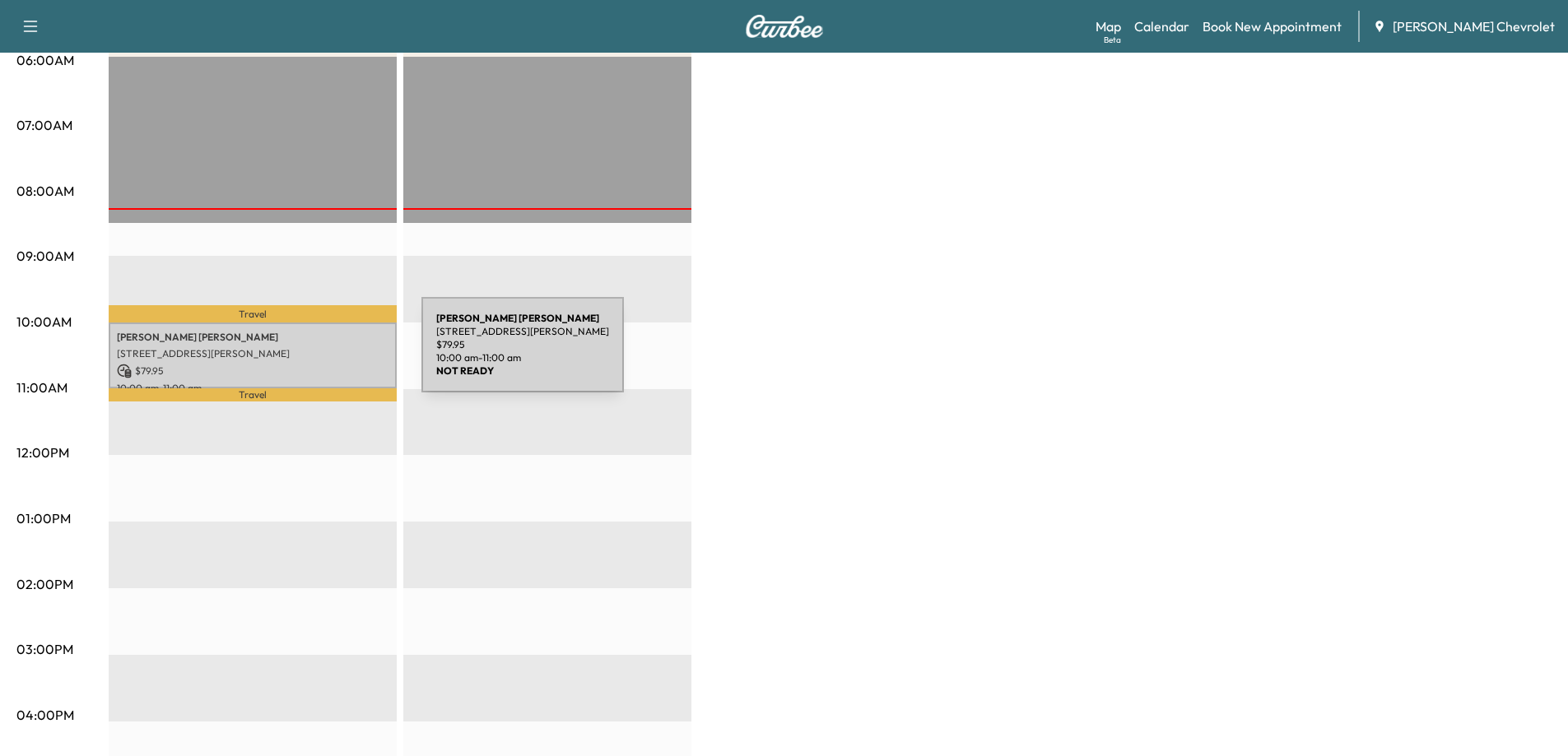
click at [298, 355] on p "[STREET_ADDRESS][PERSON_NAME]" at bounding box center [252, 354] width 271 height 14
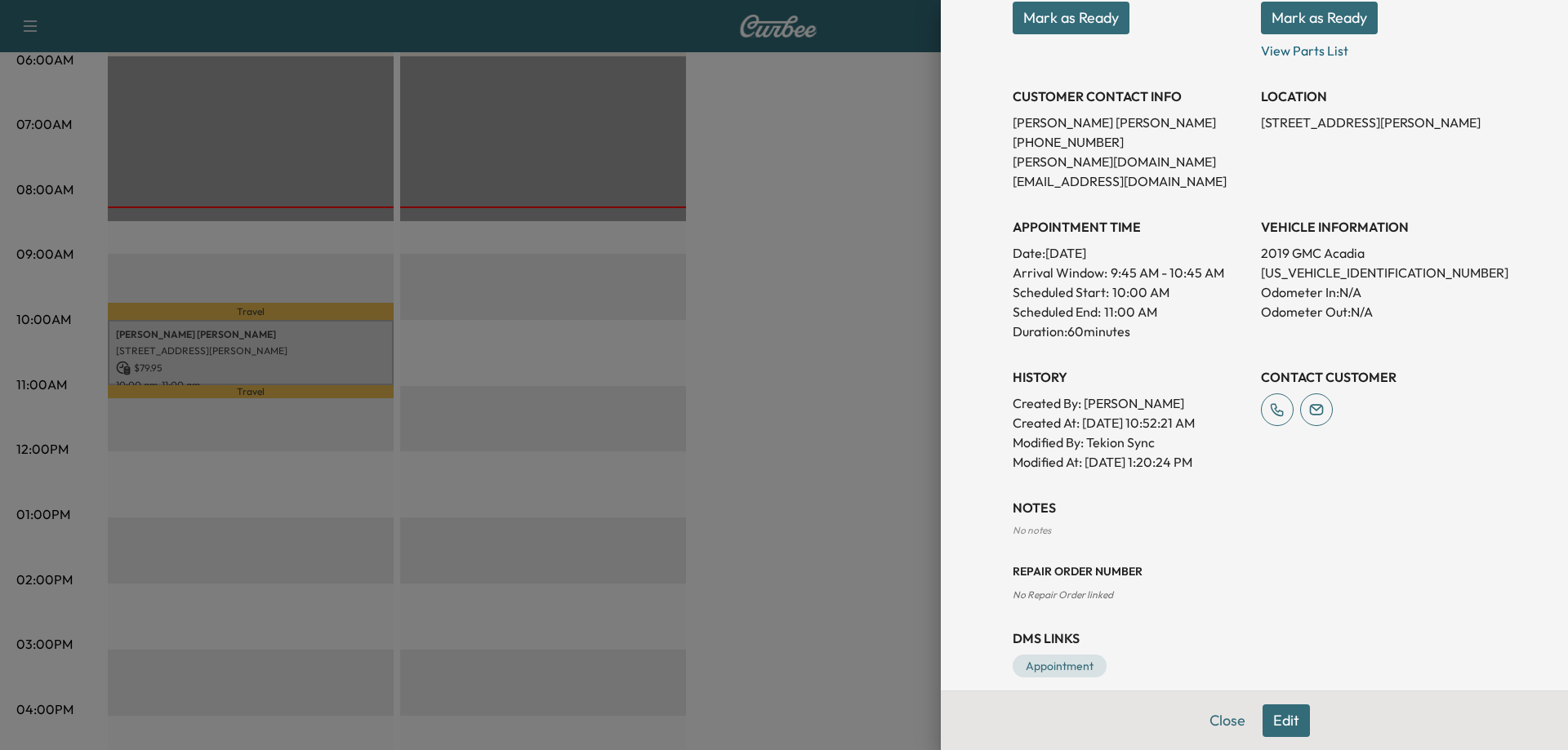
click at [1272, 714] on button "Edit" at bounding box center [1286, 720] width 48 height 32
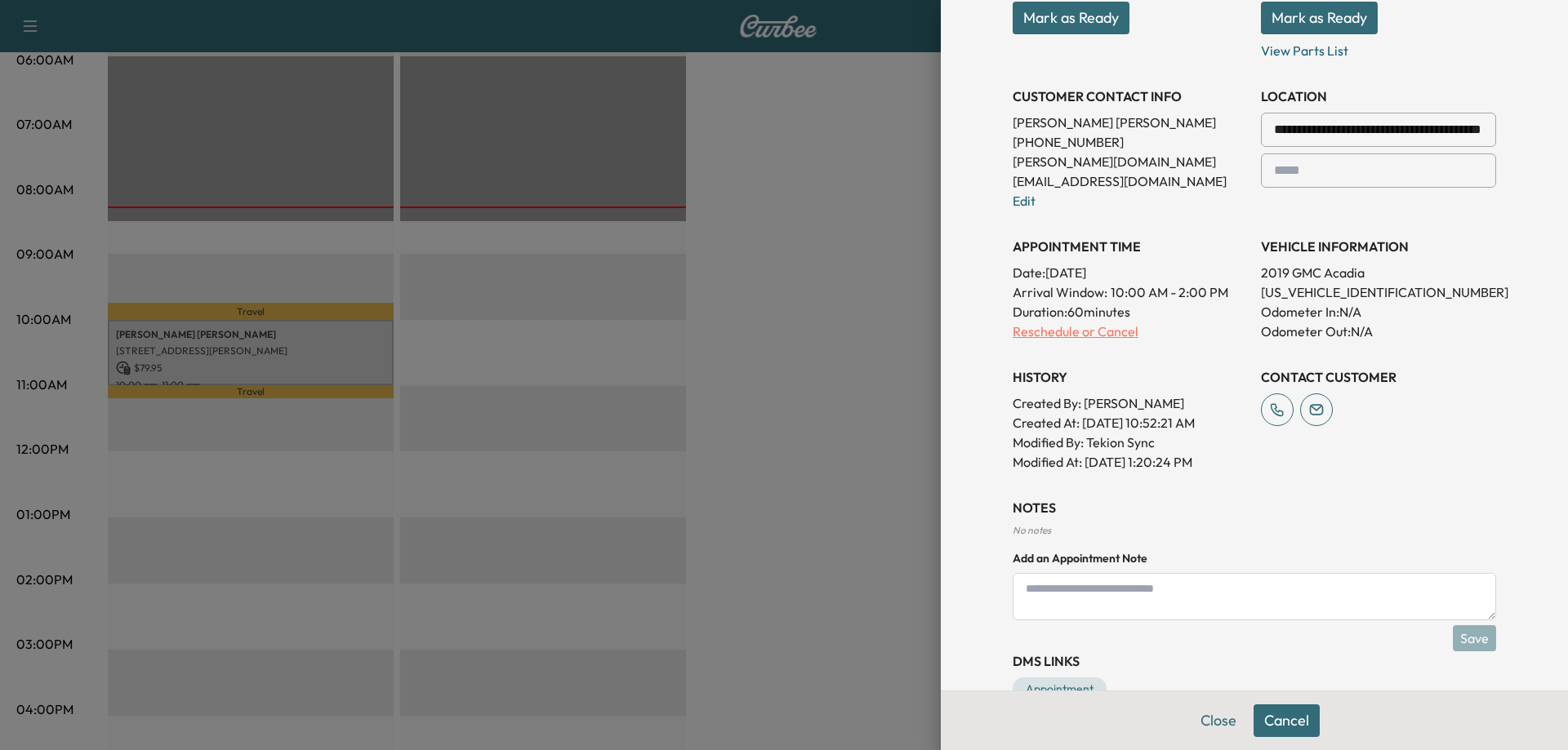
click at [1083, 321] on p "Reschedule or Cancel" at bounding box center [1129, 331] width 235 height 20
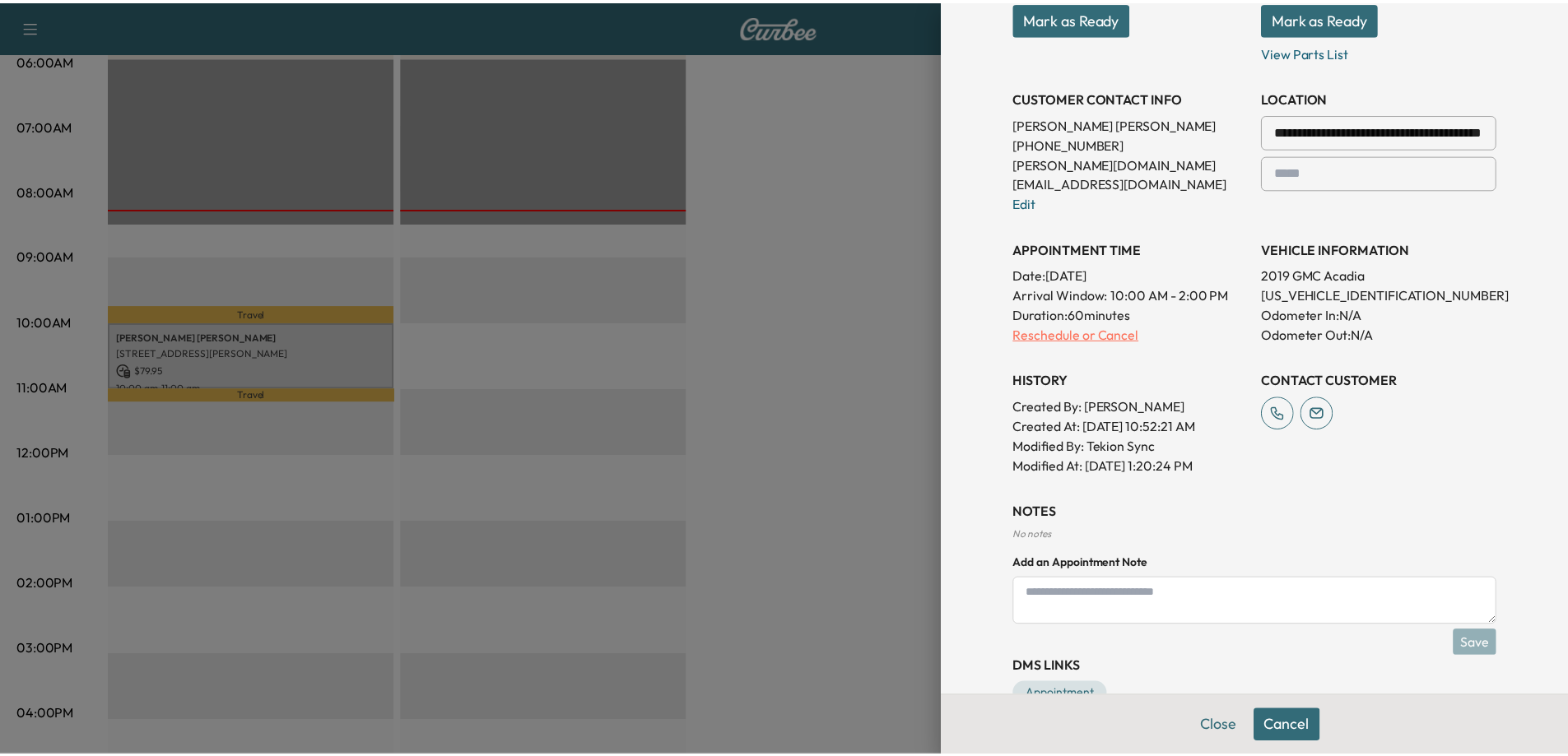
scroll to position [0, 0]
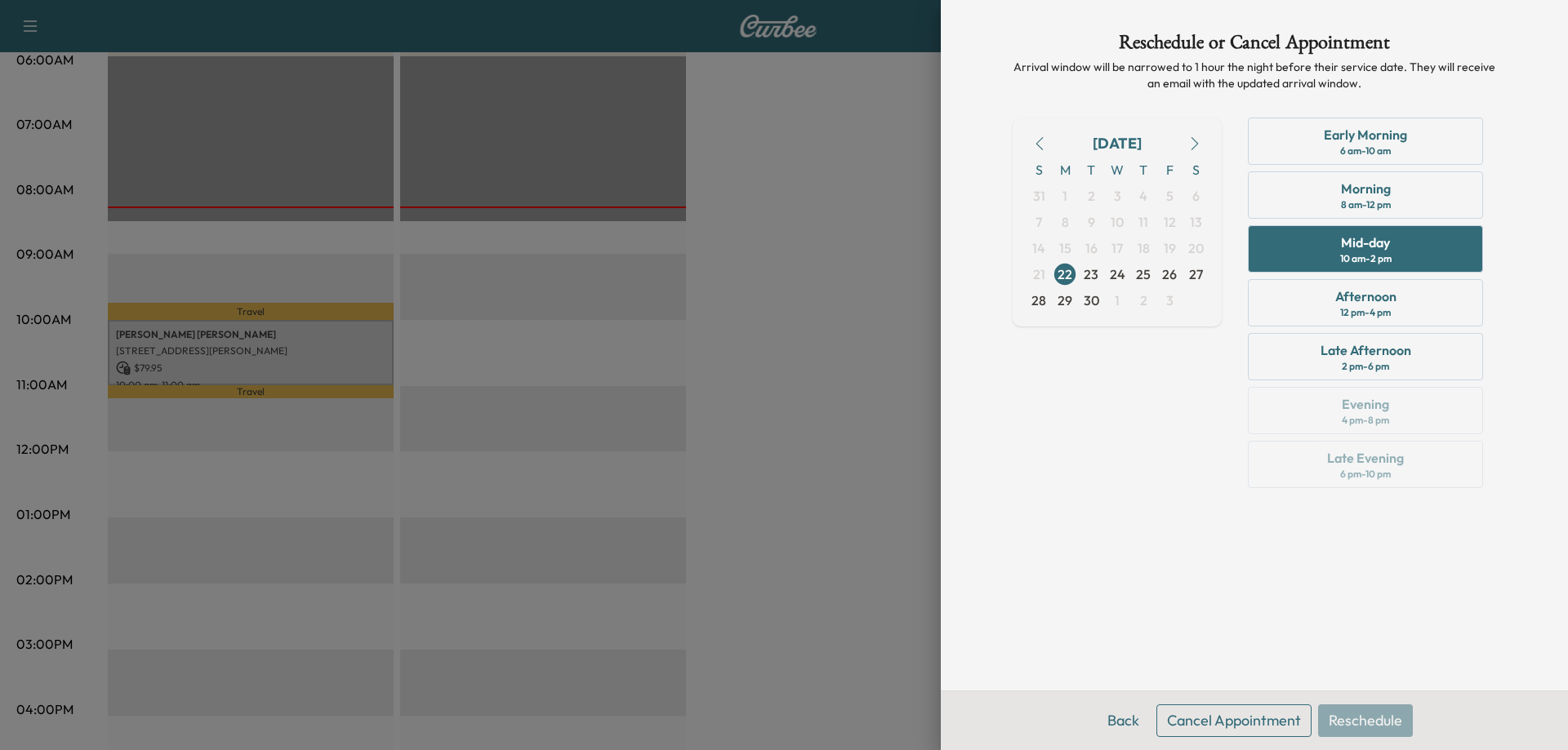
click at [1249, 722] on button "Cancel Appointment" at bounding box center [1234, 720] width 155 height 32
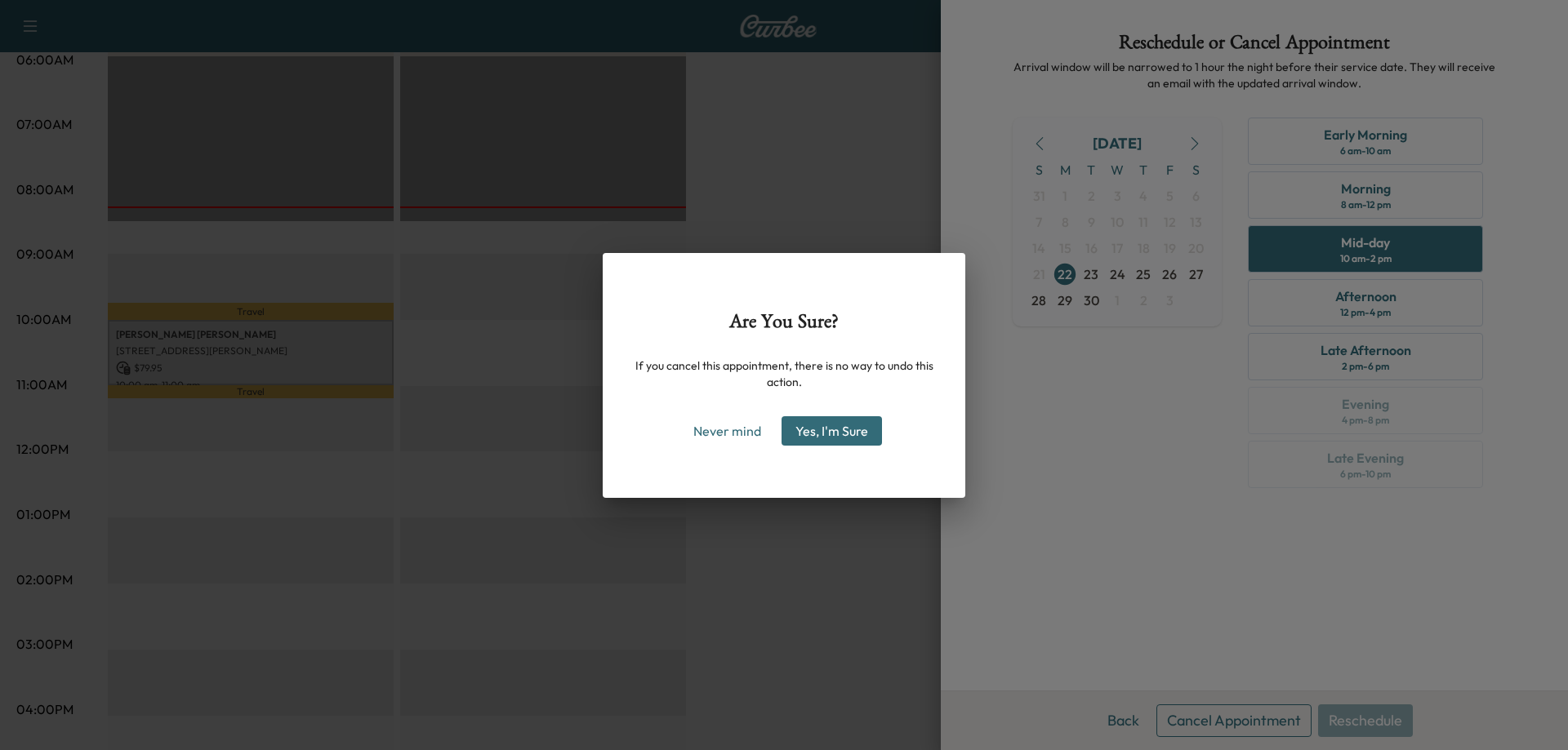
click at [855, 435] on button "Yes, I'm Sure" at bounding box center [832, 430] width 101 height 30
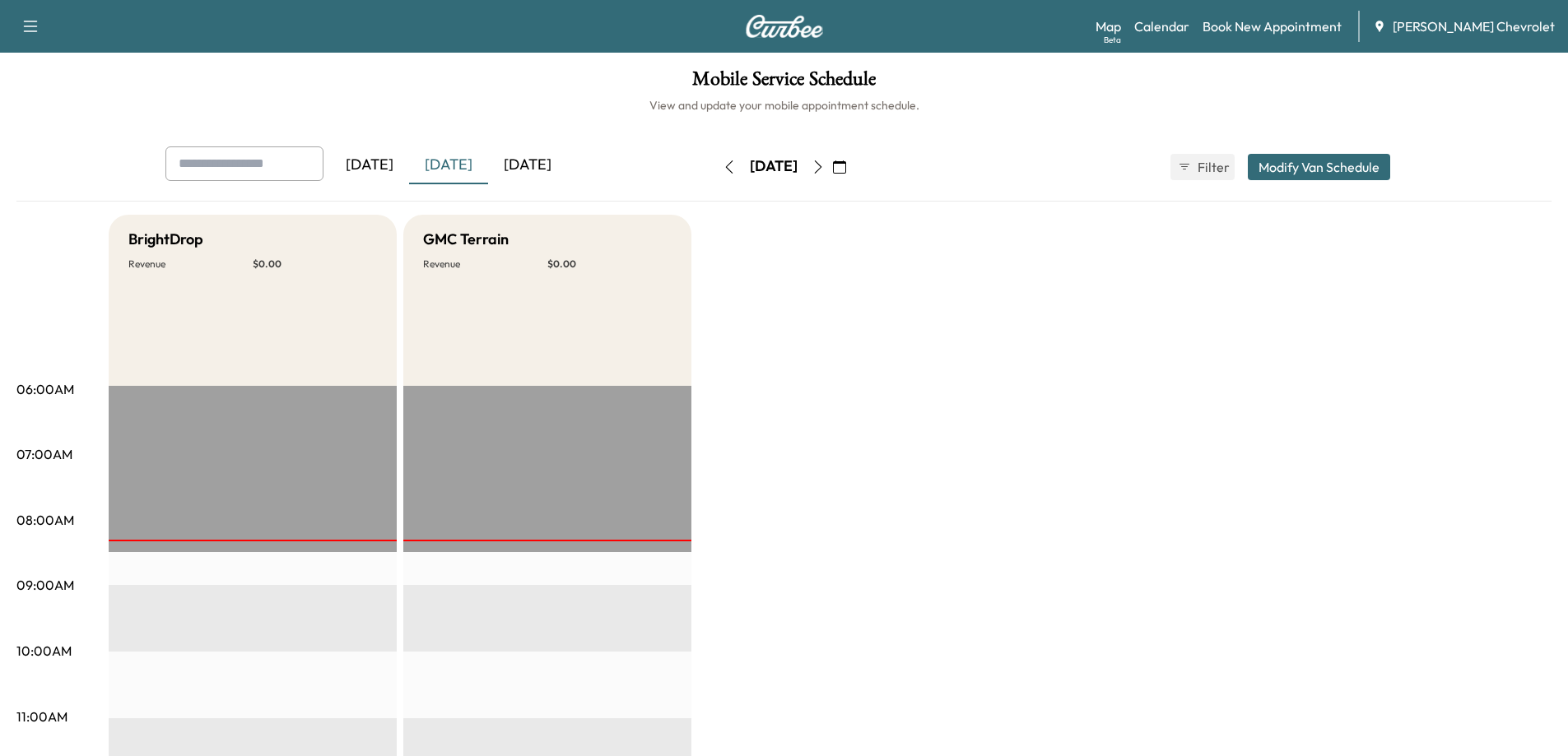
click at [824, 163] on icon "button" at bounding box center [818, 167] width 14 height 14
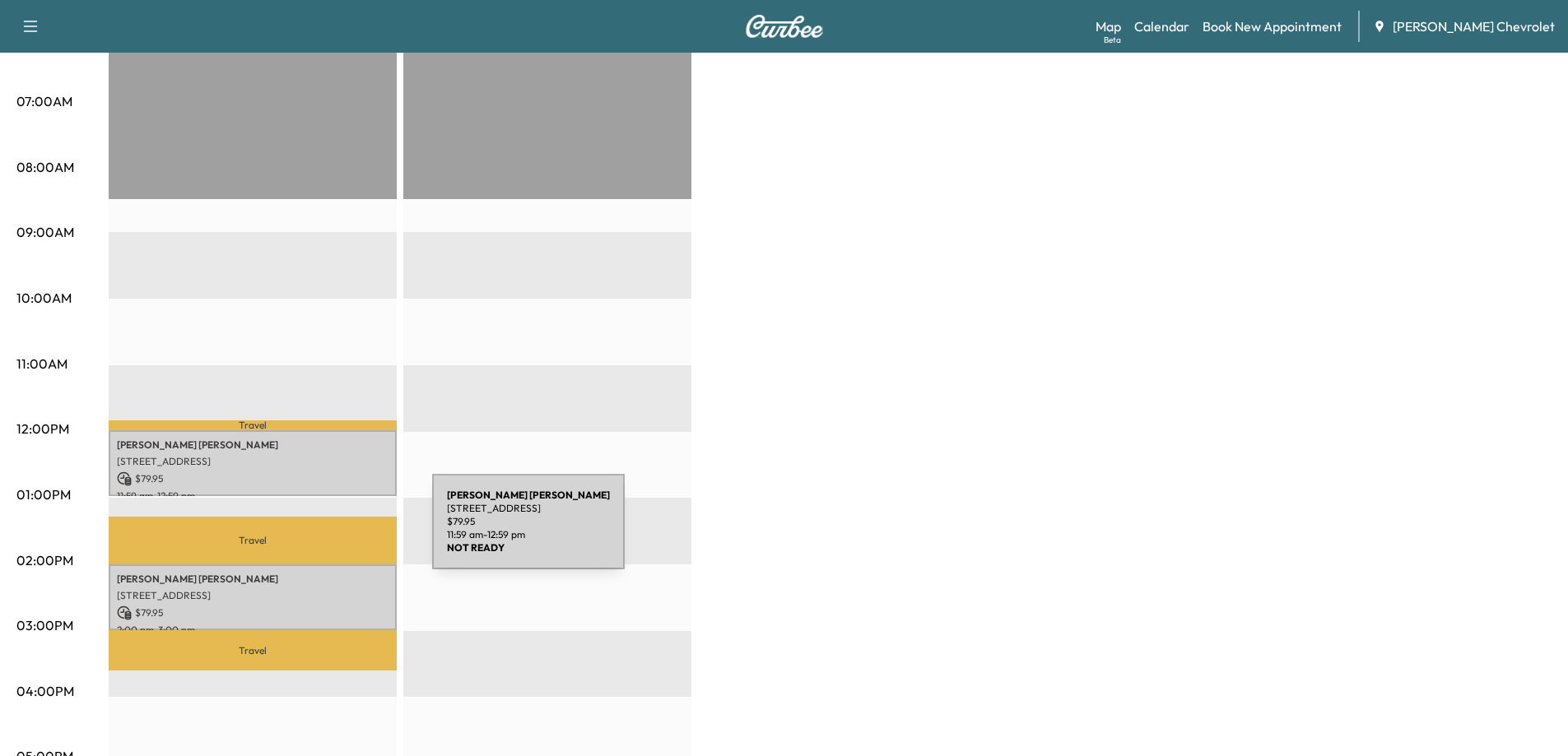
scroll to position [658, 0]
